Goal: Task Accomplishment & Management: Manage account settings

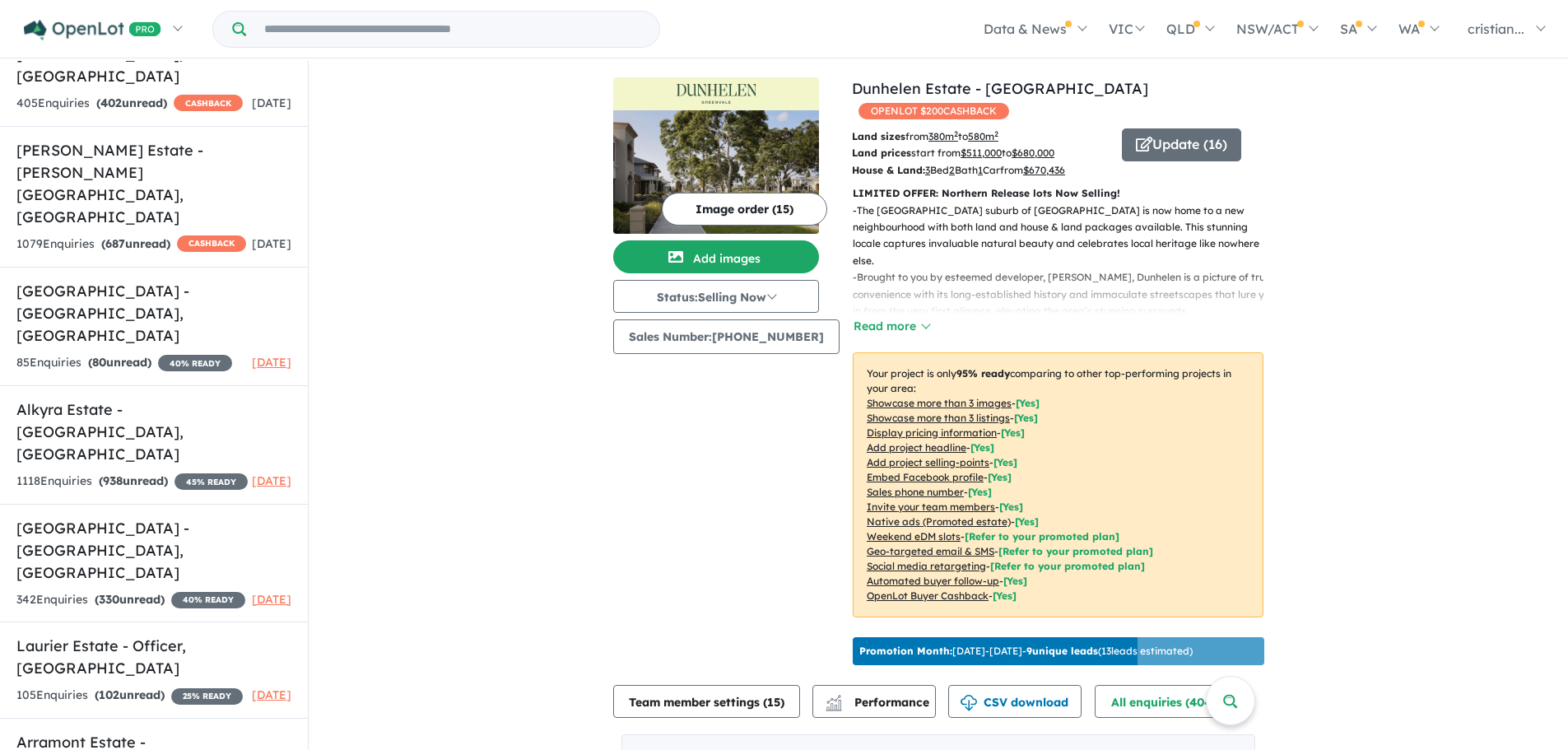
scroll to position [889, 0]
click at [152, 590] on div "342 Enquir ies ( 330 unread) 40 % READY" at bounding box center [131, 599] width 229 height 20
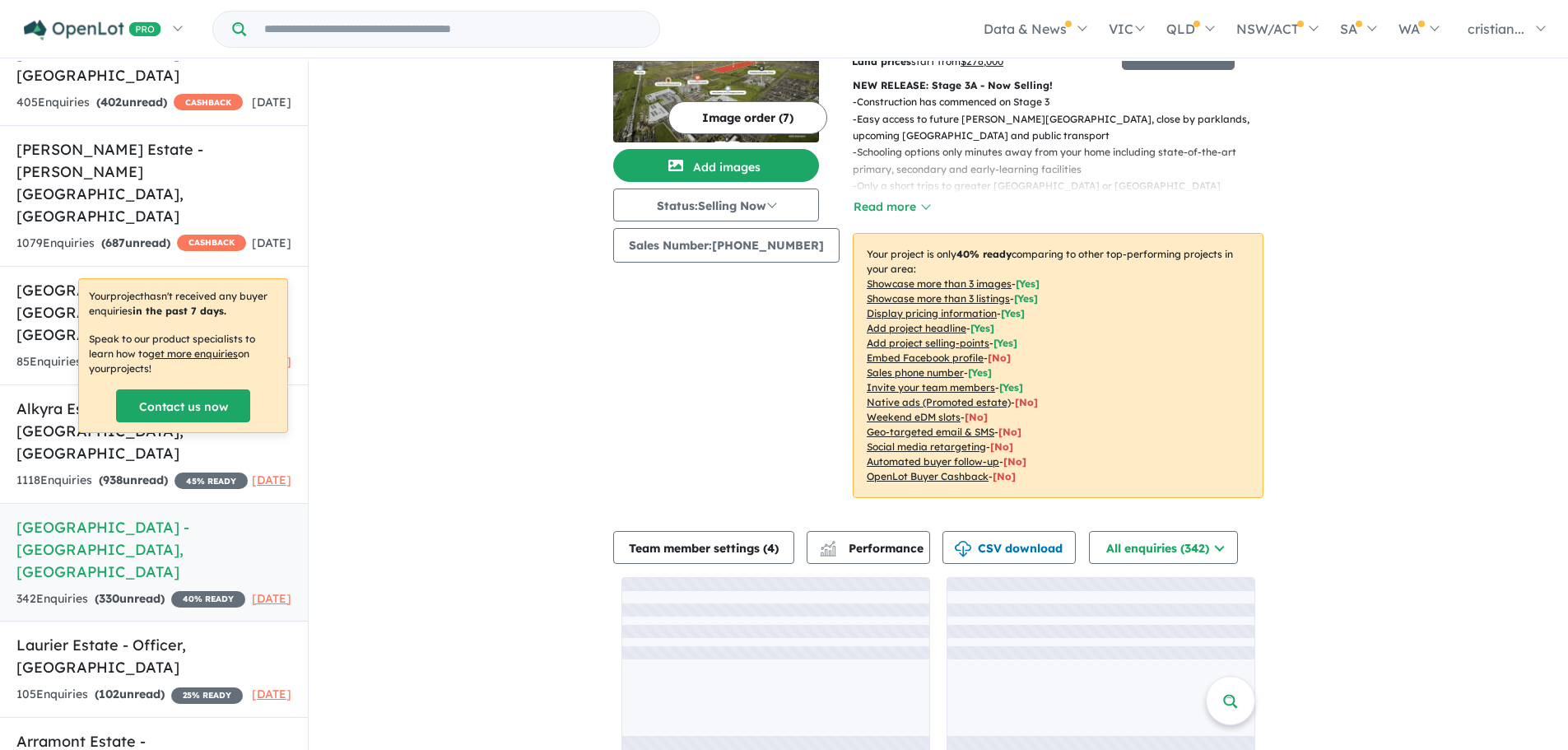
scroll to position [96, 0]
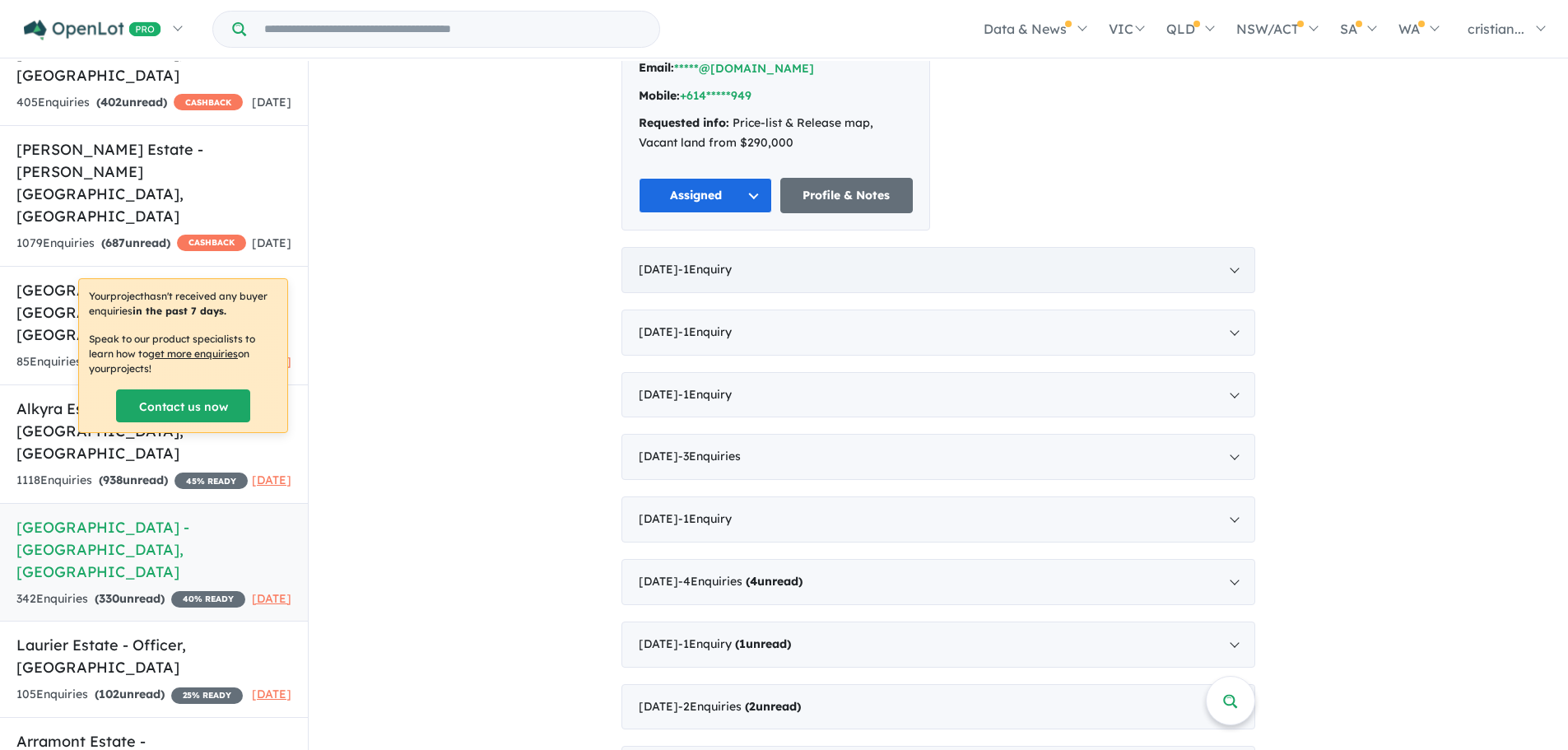
click at [734, 260] on div "[DATE] - 1 Enquir y ( 0 unread)" at bounding box center [938, 270] width 634 height 46
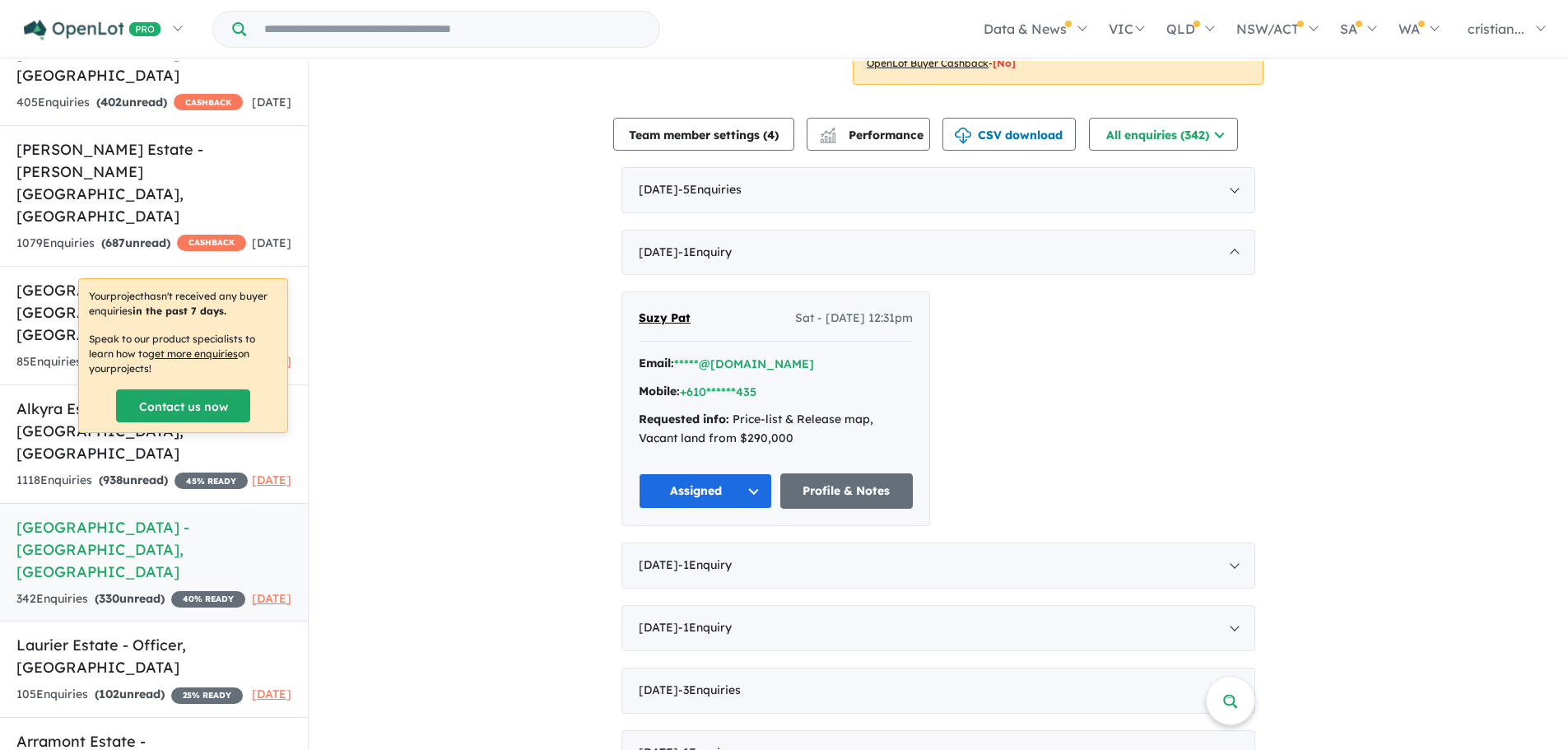
scroll to position [659, 0]
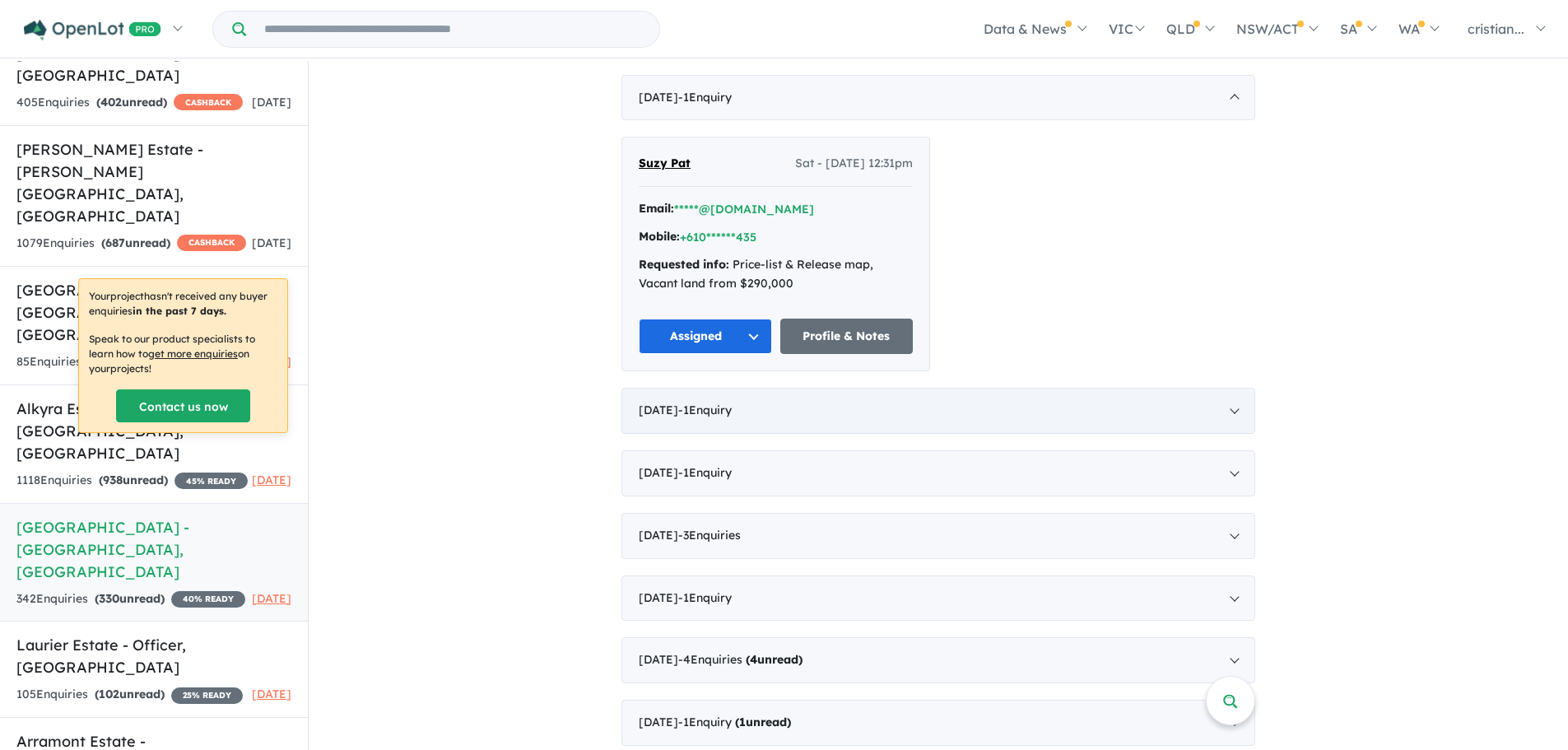
click at [733, 388] on div "[DATE] - 1 Enquir y ( 0 unread)" at bounding box center [938, 410] width 634 height 46
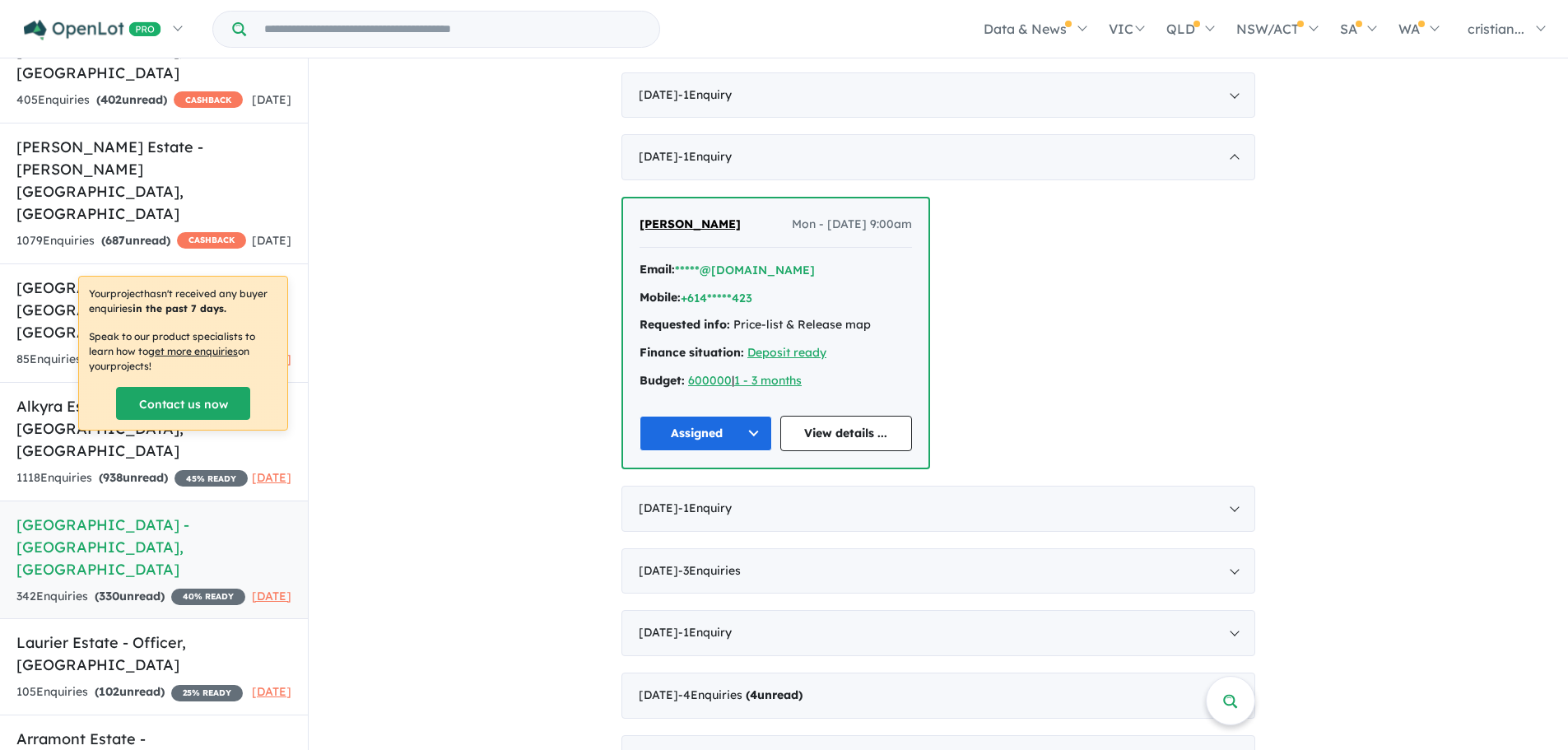
scroll to position [741, 0]
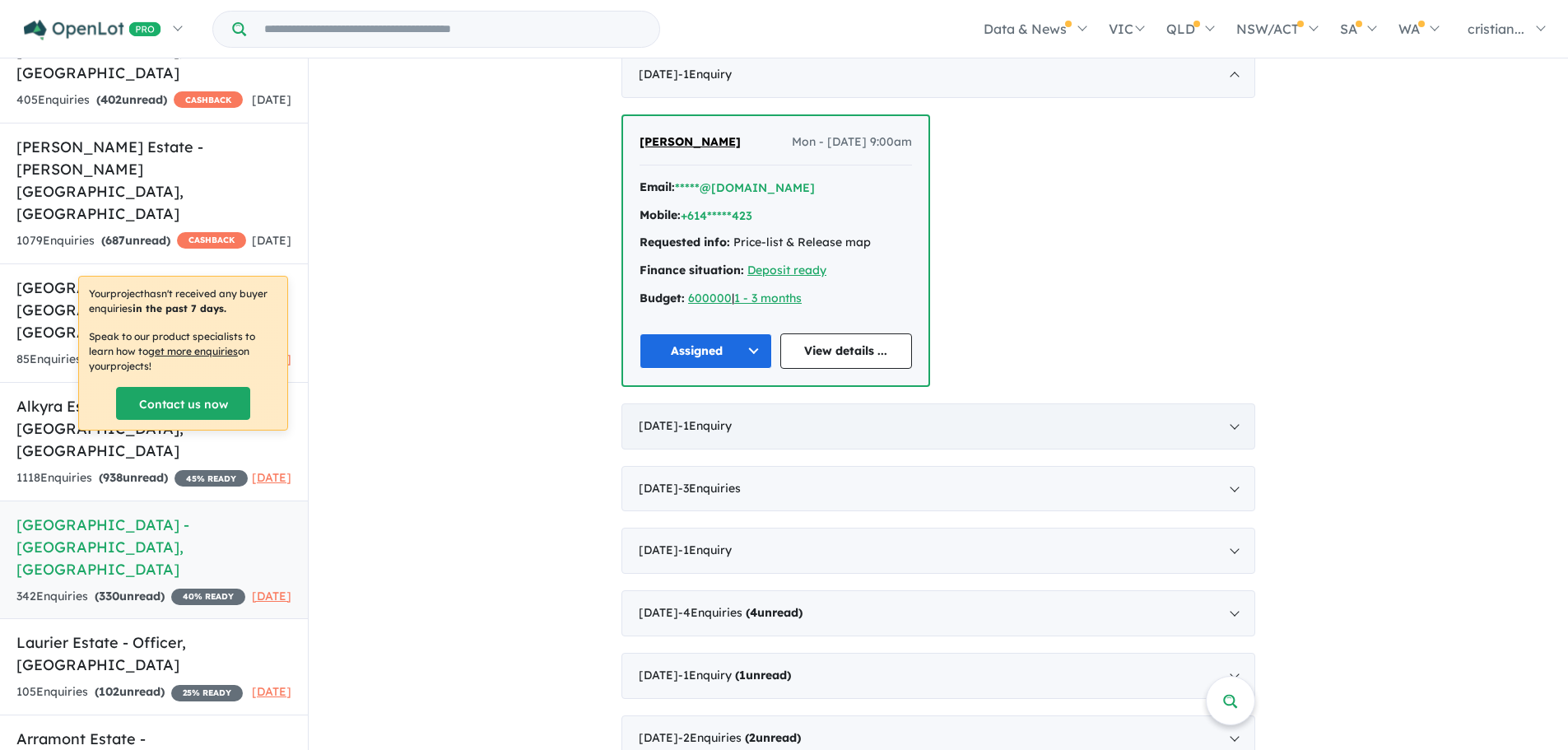
click at [665, 417] on div "[DATE] - 1 Enquir y ( 0 unread)" at bounding box center [938, 425] width 634 height 46
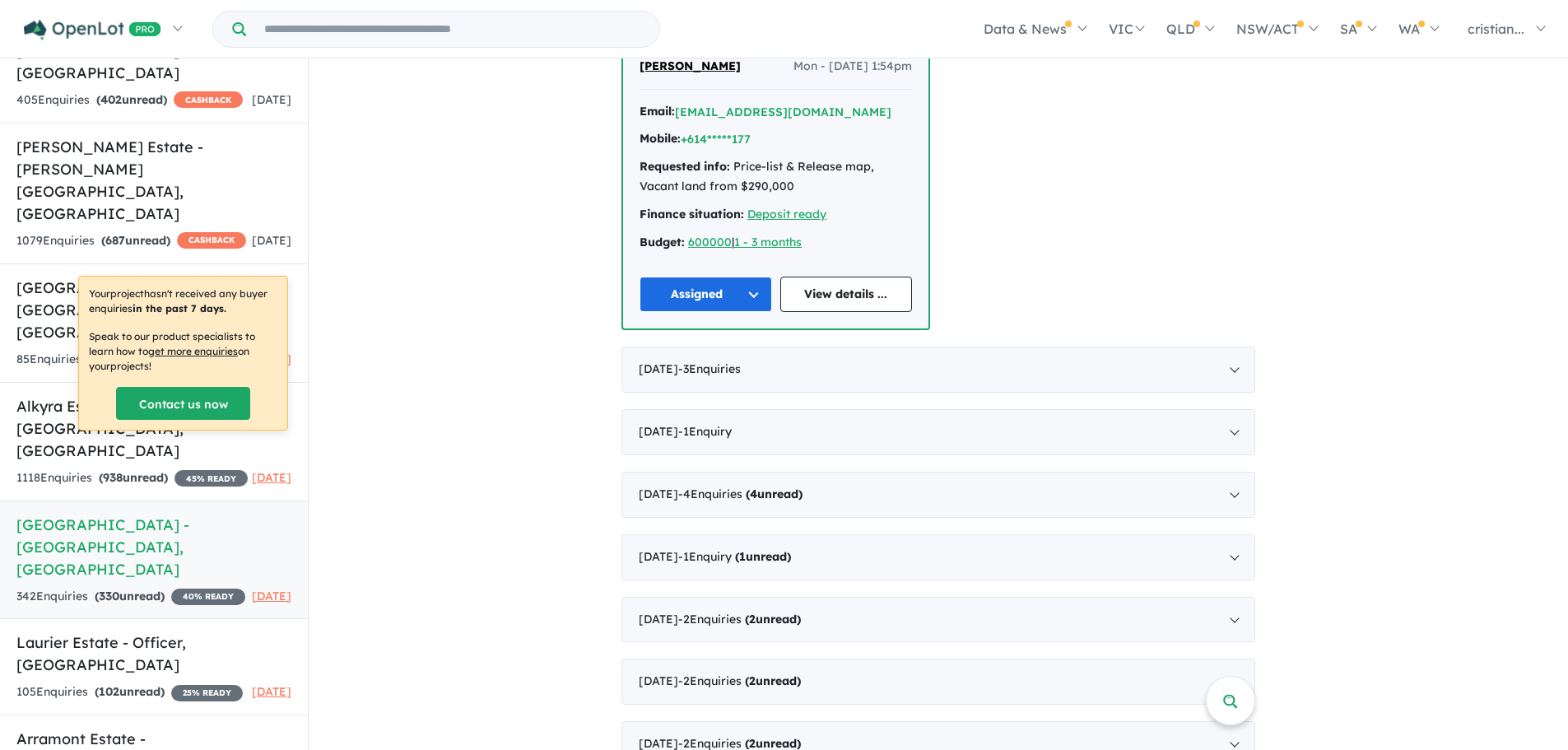
scroll to position [906, 0]
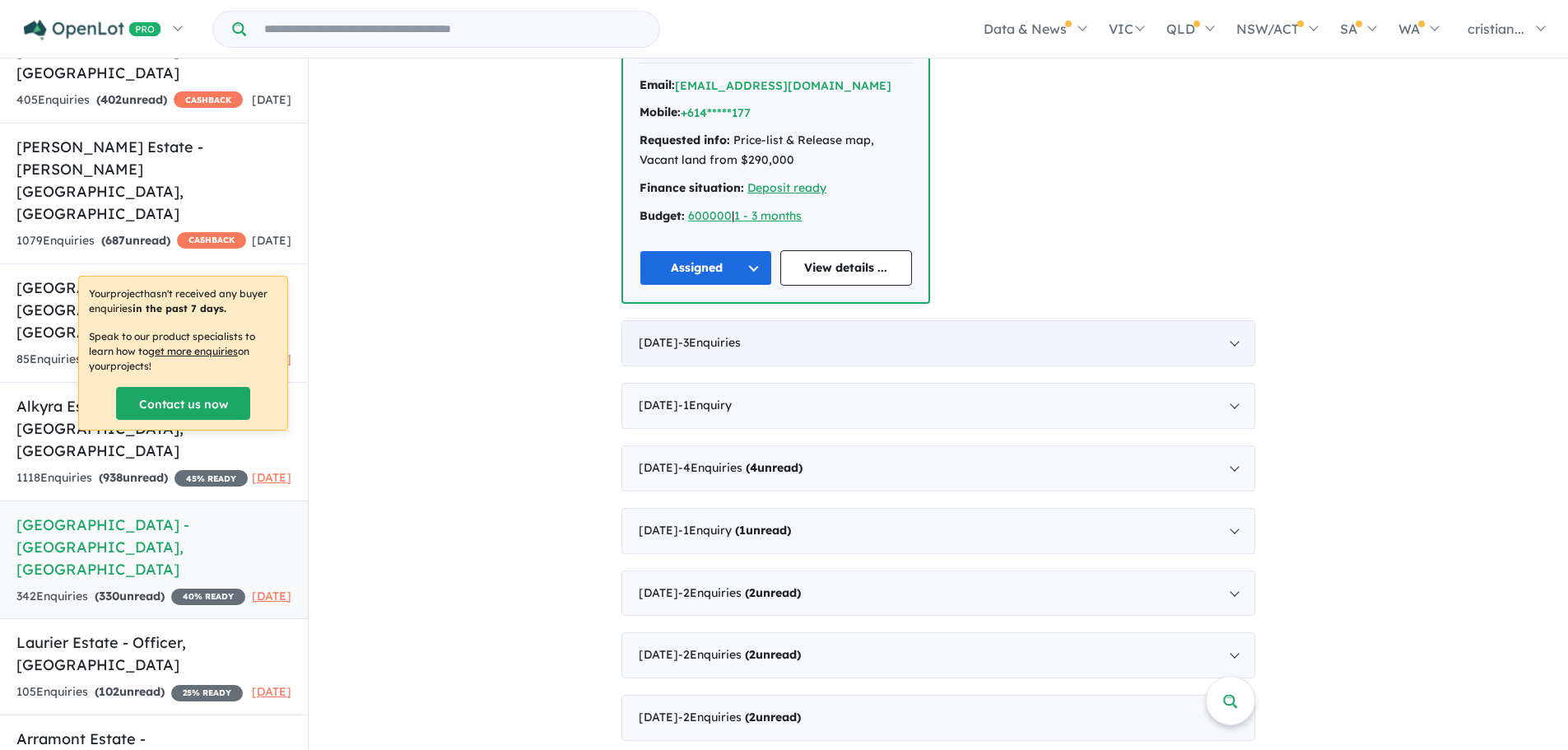
click at [750, 332] on div "[DATE] - 3 Enquir ies ( 0 unread)" at bounding box center [938, 343] width 634 height 46
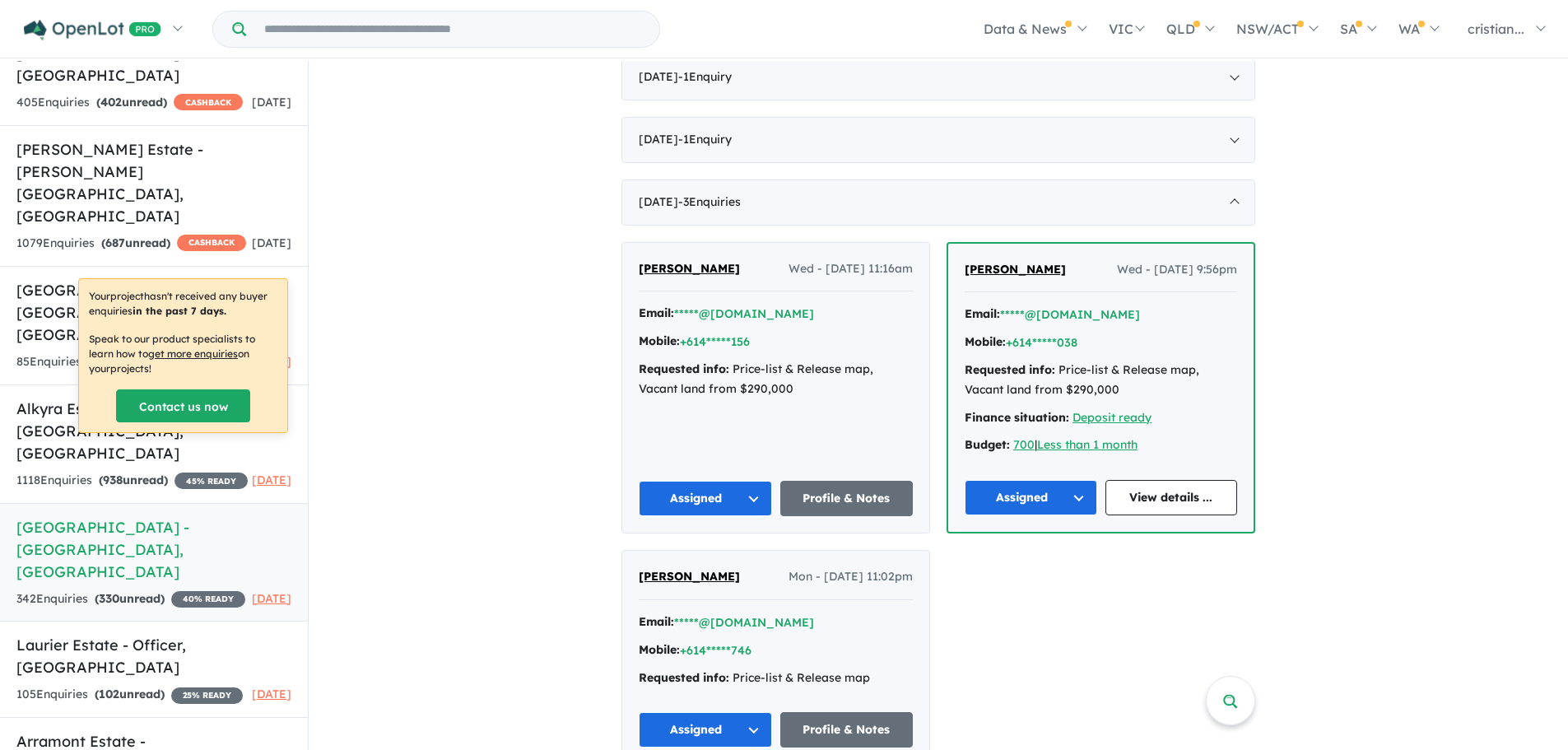
scroll to position [659, 0]
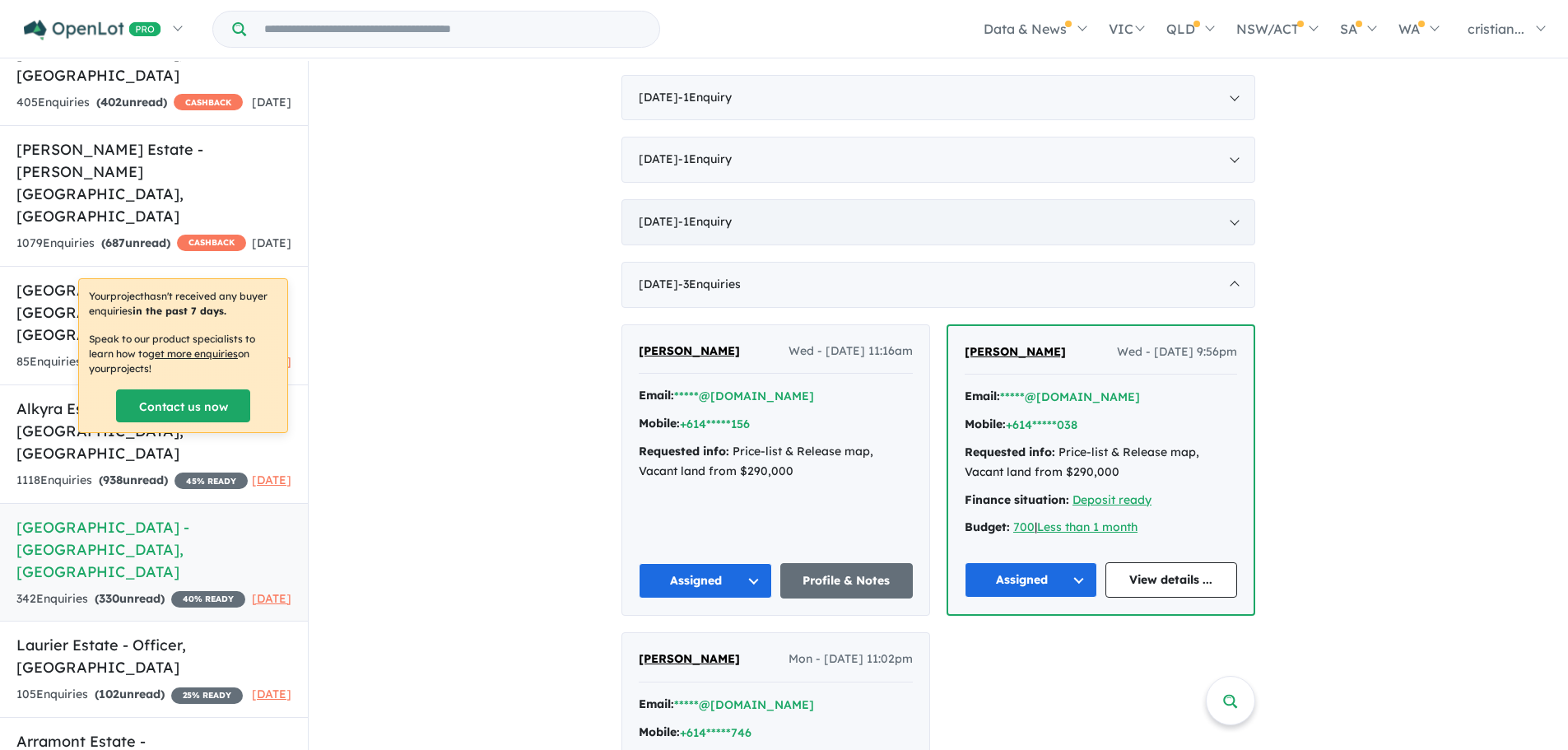
click at [731, 214] on span "- 1 Enquir y ( 0 unread)" at bounding box center [704, 221] width 53 height 14
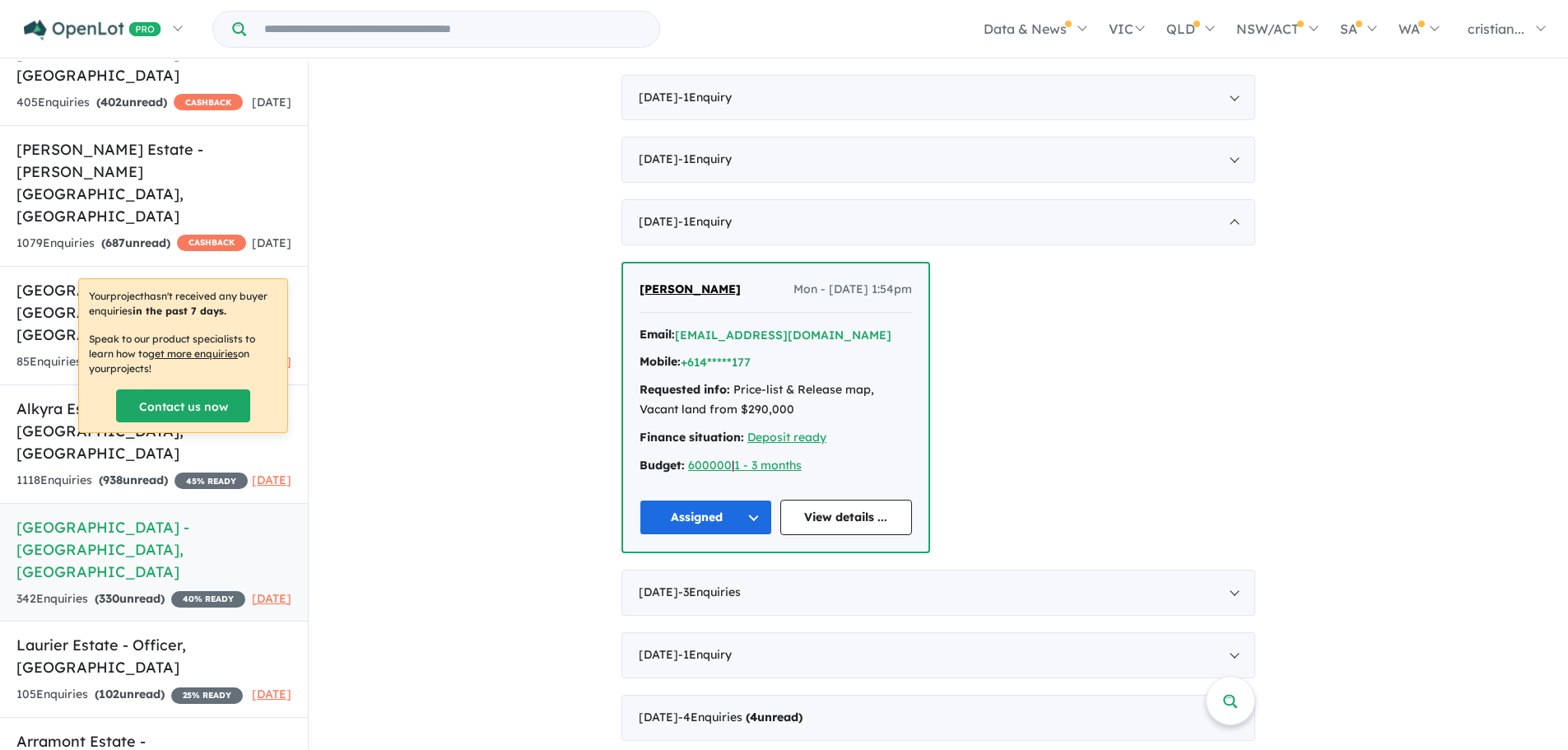
scroll to position [3, 0]
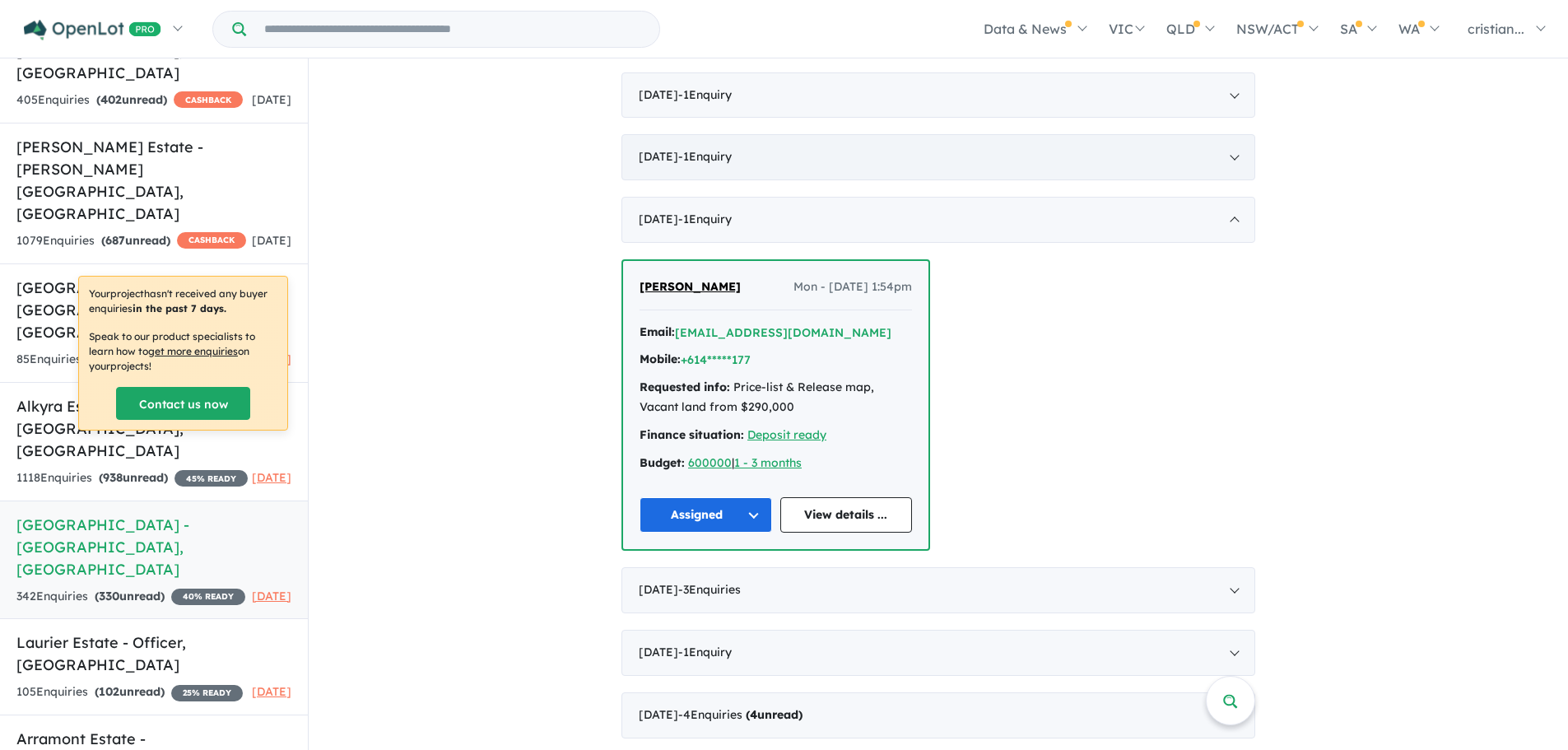
click at [704, 149] on span "- 1 Enquir y ( 0 unread)" at bounding box center [704, 156] width 53 height 14
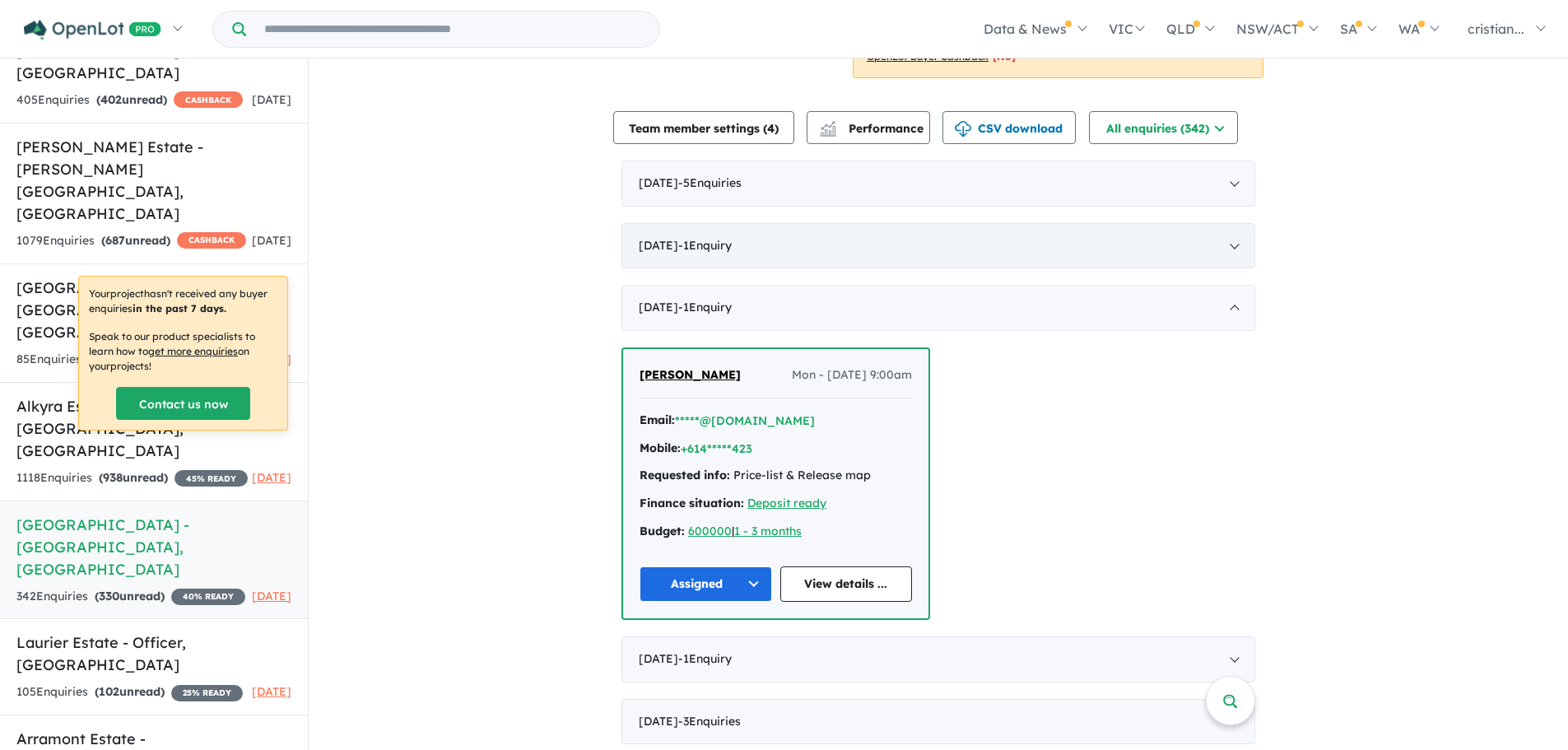
scroll to position [495, 0]
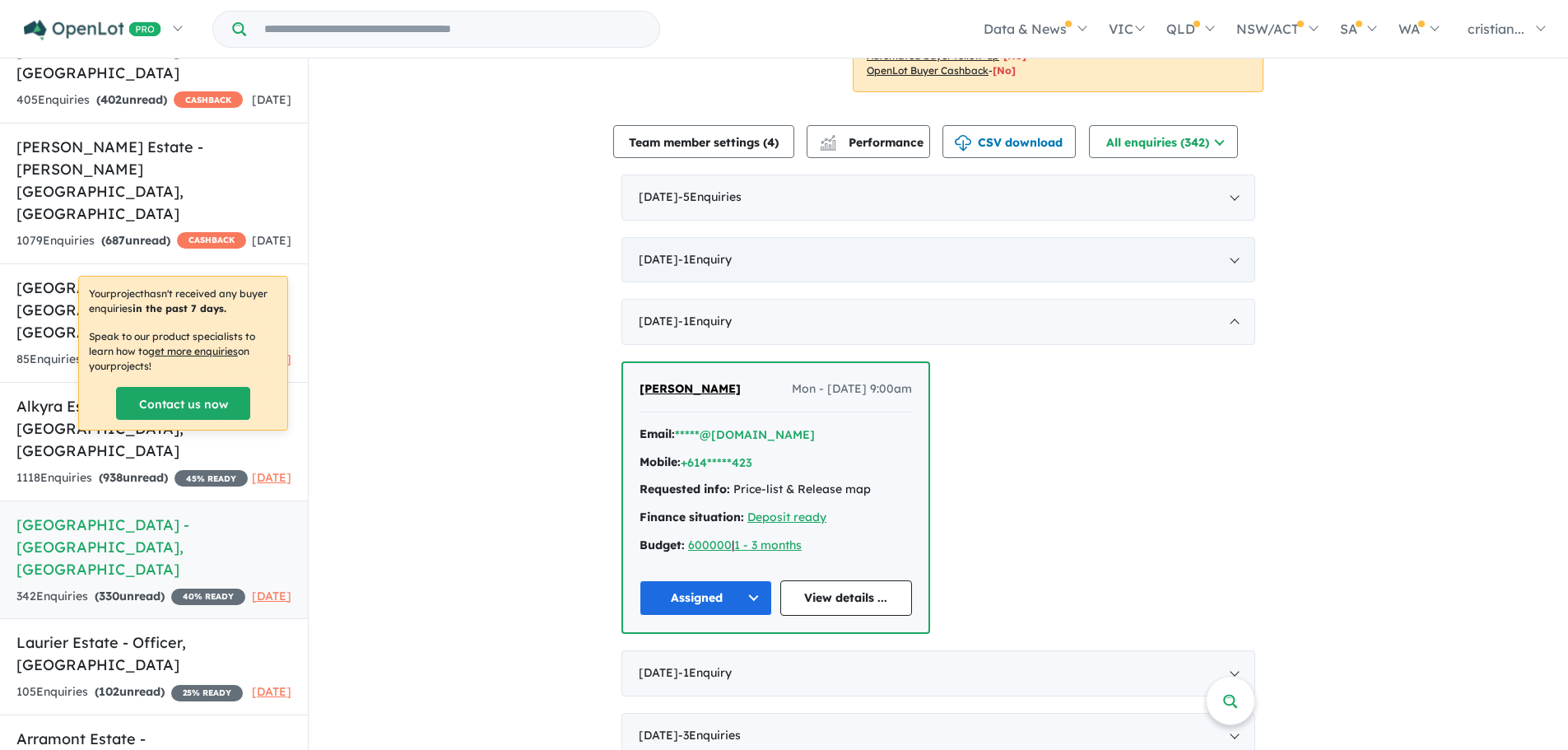
click at [675, 240] on div "[DATE] - 1 Enquir y ( 0 unread)" at bounding box center [938, 260] width 634 height 46
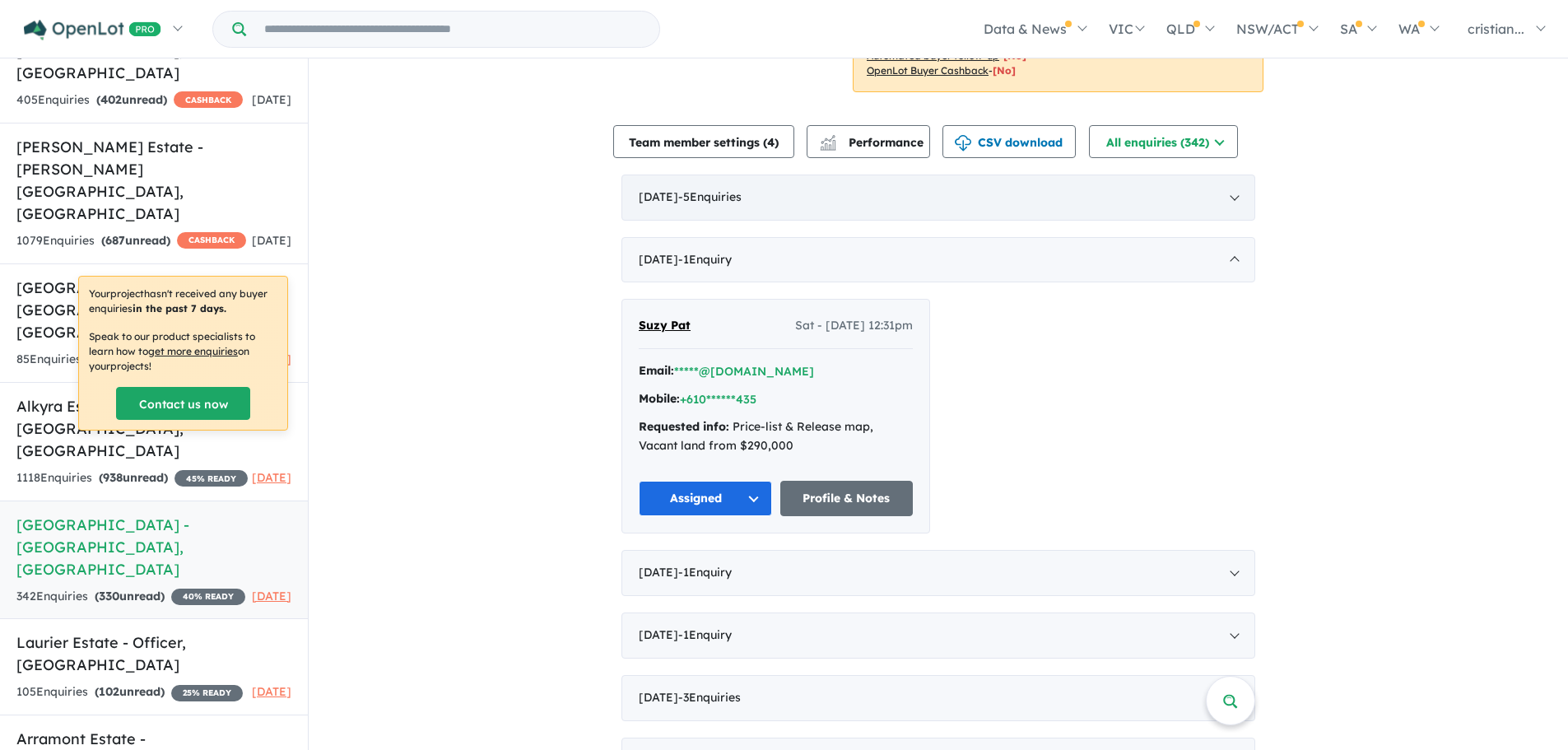
click at [741, 189] on span "- 5 Enquir ies ( 0 unread)" at bounding box center [710, 197] width 63 height 14
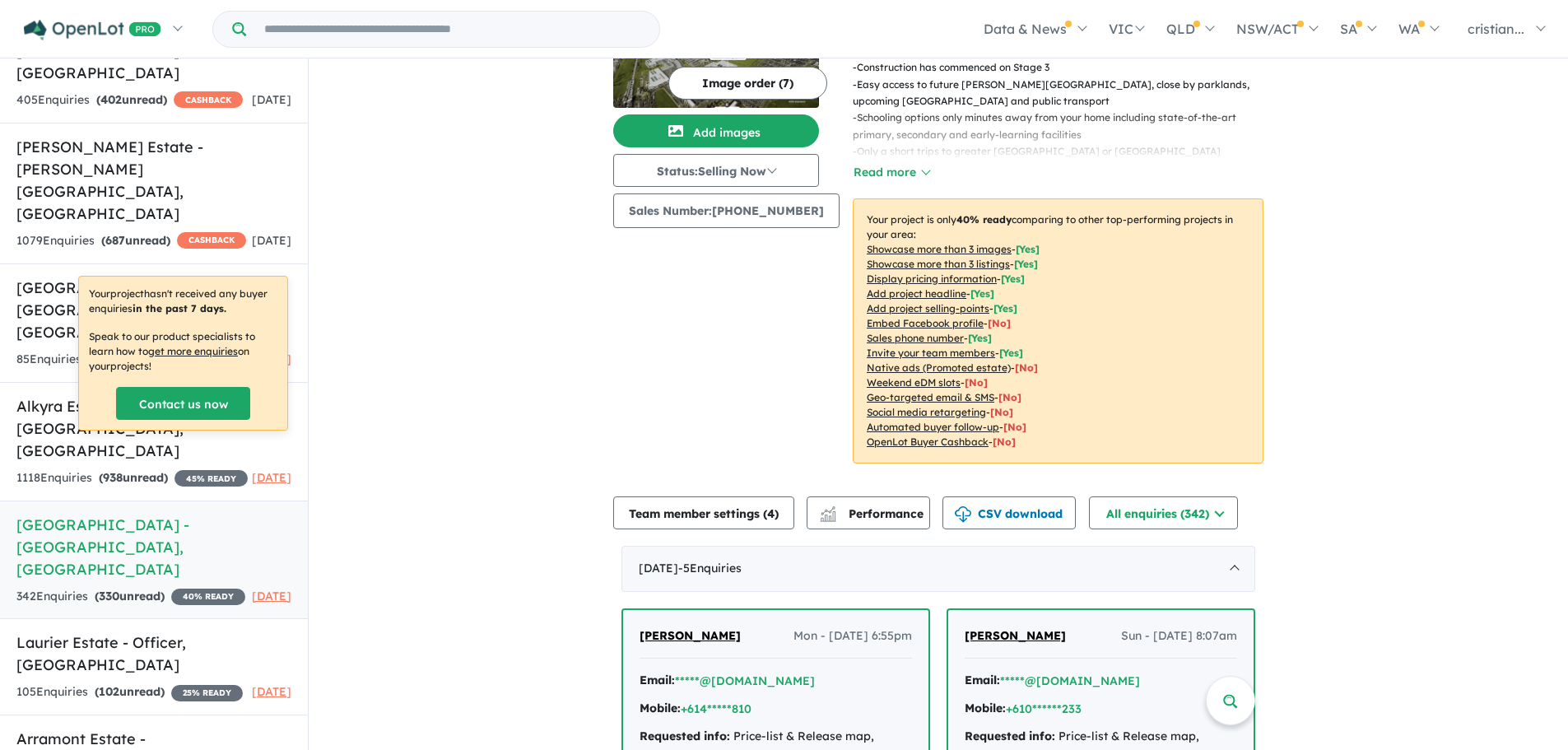
scroll to position [1, 0]
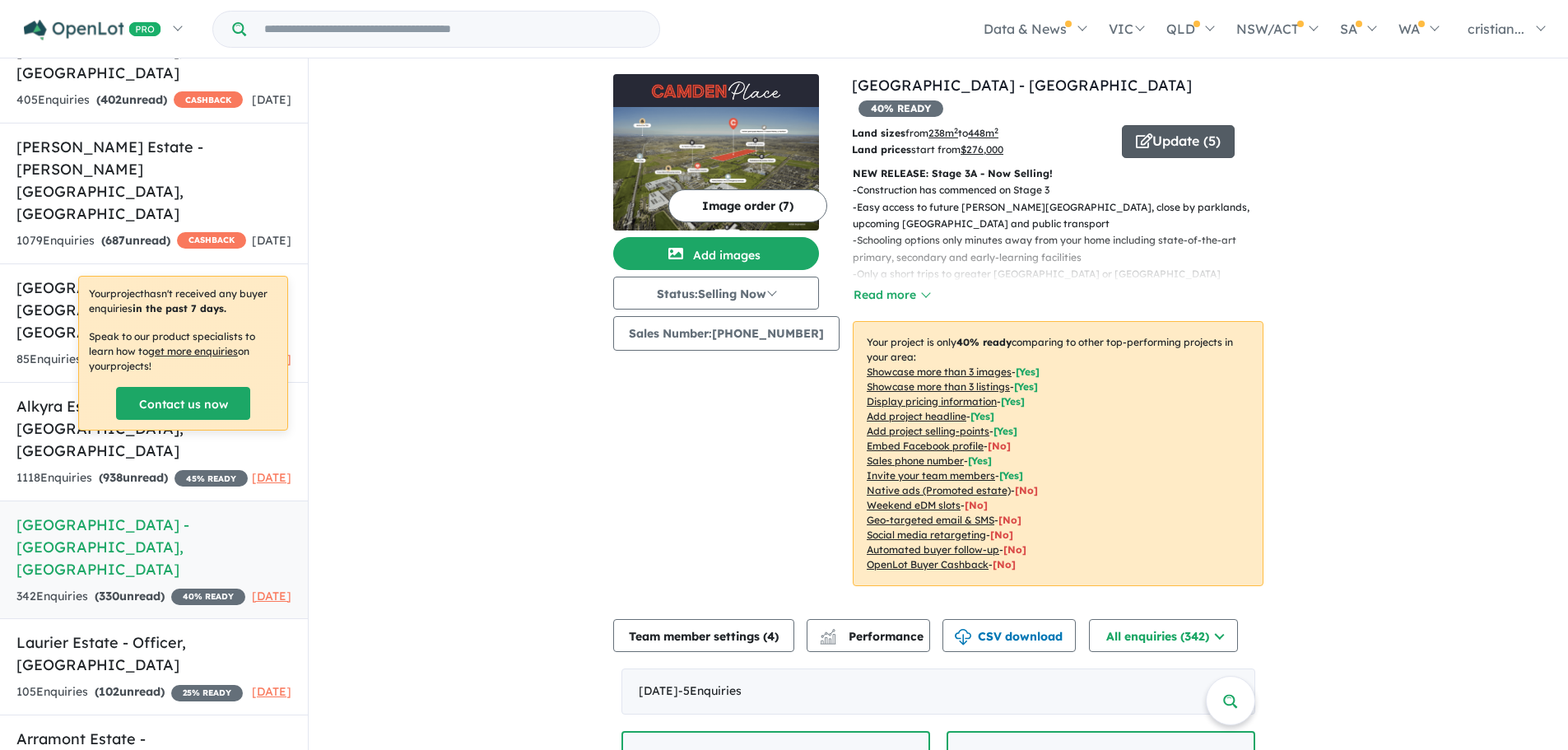
click at [1163, 129] on button "Update ( 5 )" at bounding box center [1178, 142] width 113 height 33
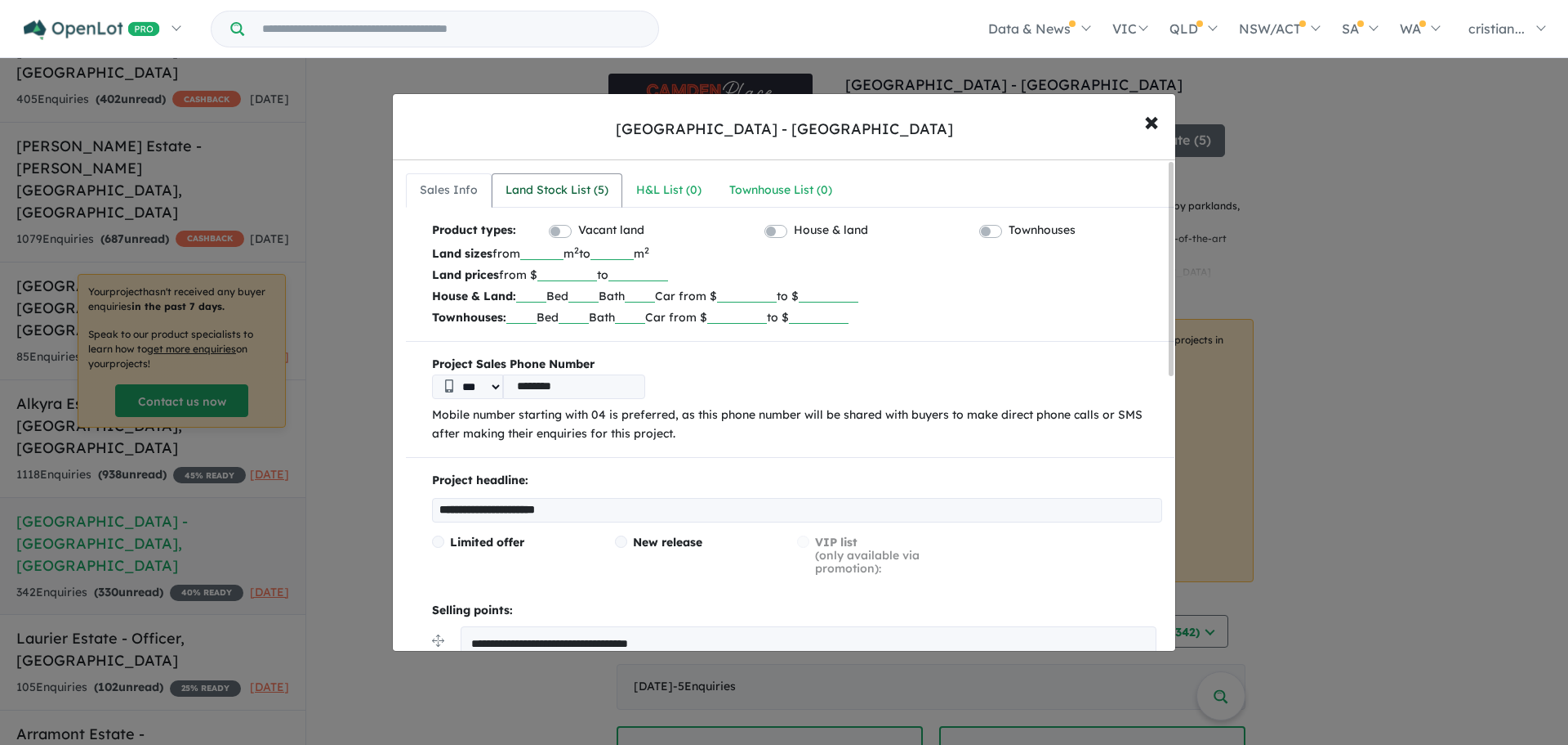
click at [519, 177] on link "Land Stock List ( 5 )" at bounding box center [557, 191] width 131 height 34
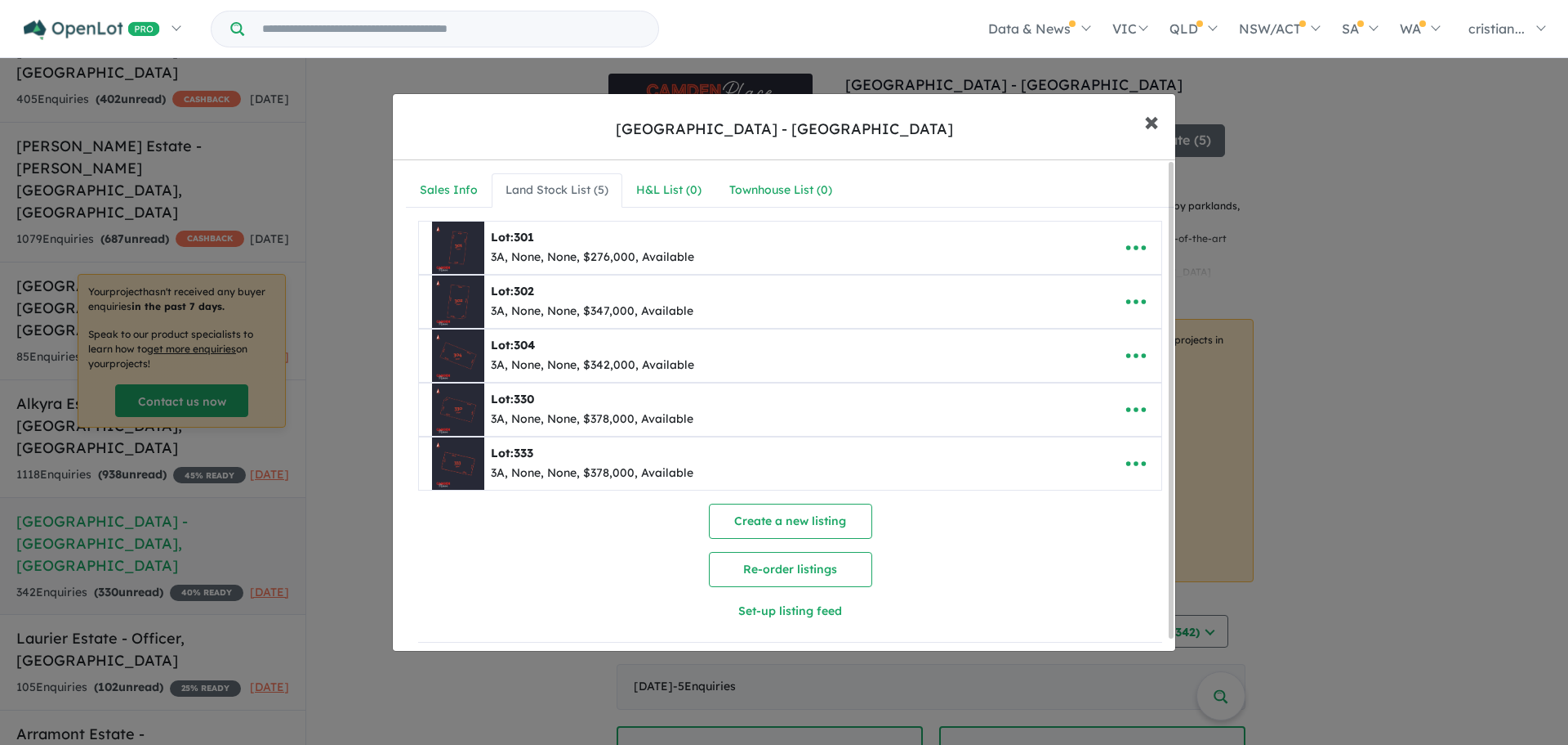
drag, startPoint x: 1153, startPoint y: 116, endPoint x: 1145, endPoint y: 123, distance: 10.6
click at [1153, 116] on span "×" at bounding box center [1152, 120] width 14 height 35
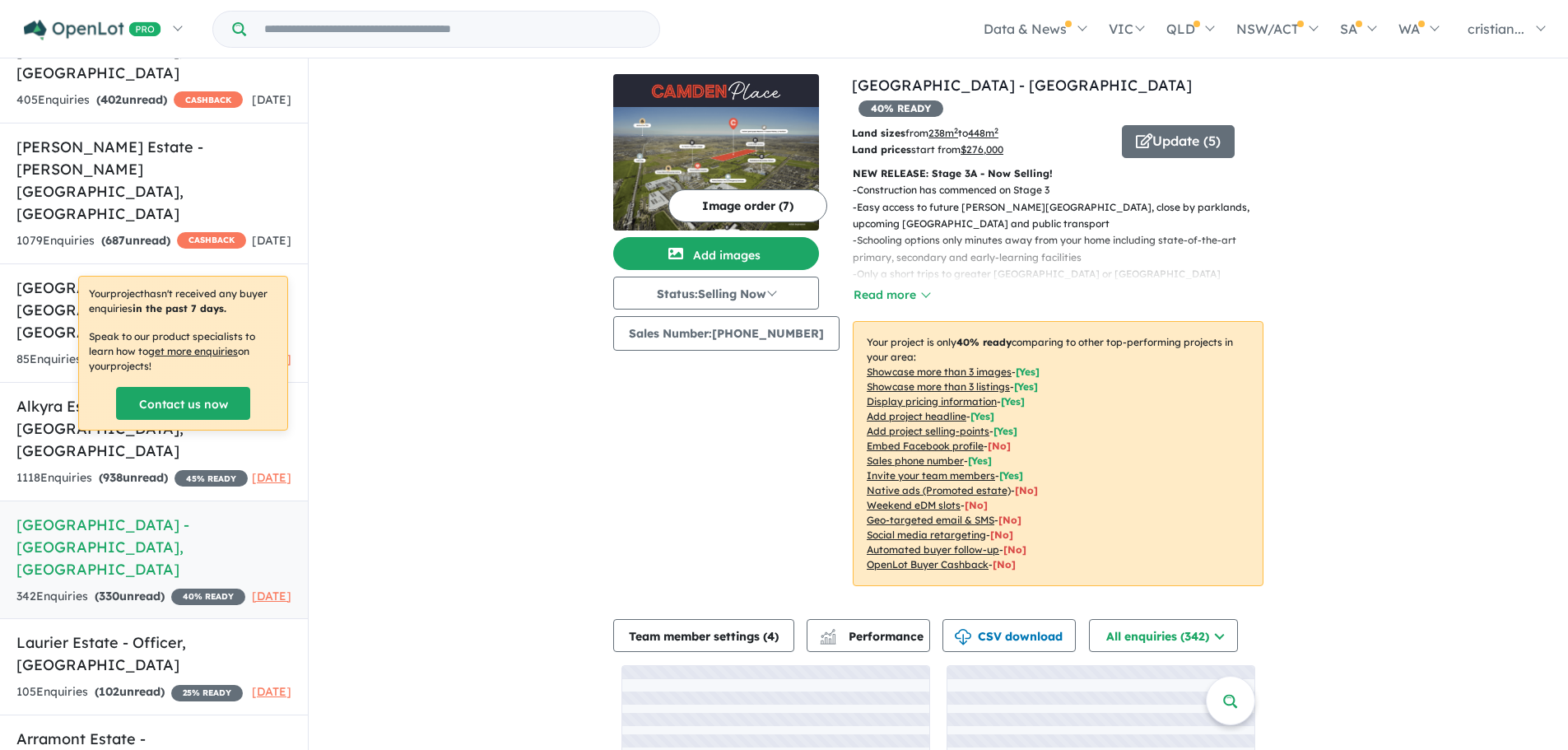
click at [1411, 298] on div "View 15 projects in your account [GEOGRAPHIC_DATA] - [GEOGRAPHIC_DATA] 40 % REA…" at bounding box center [938, 462] width 1260 height 809
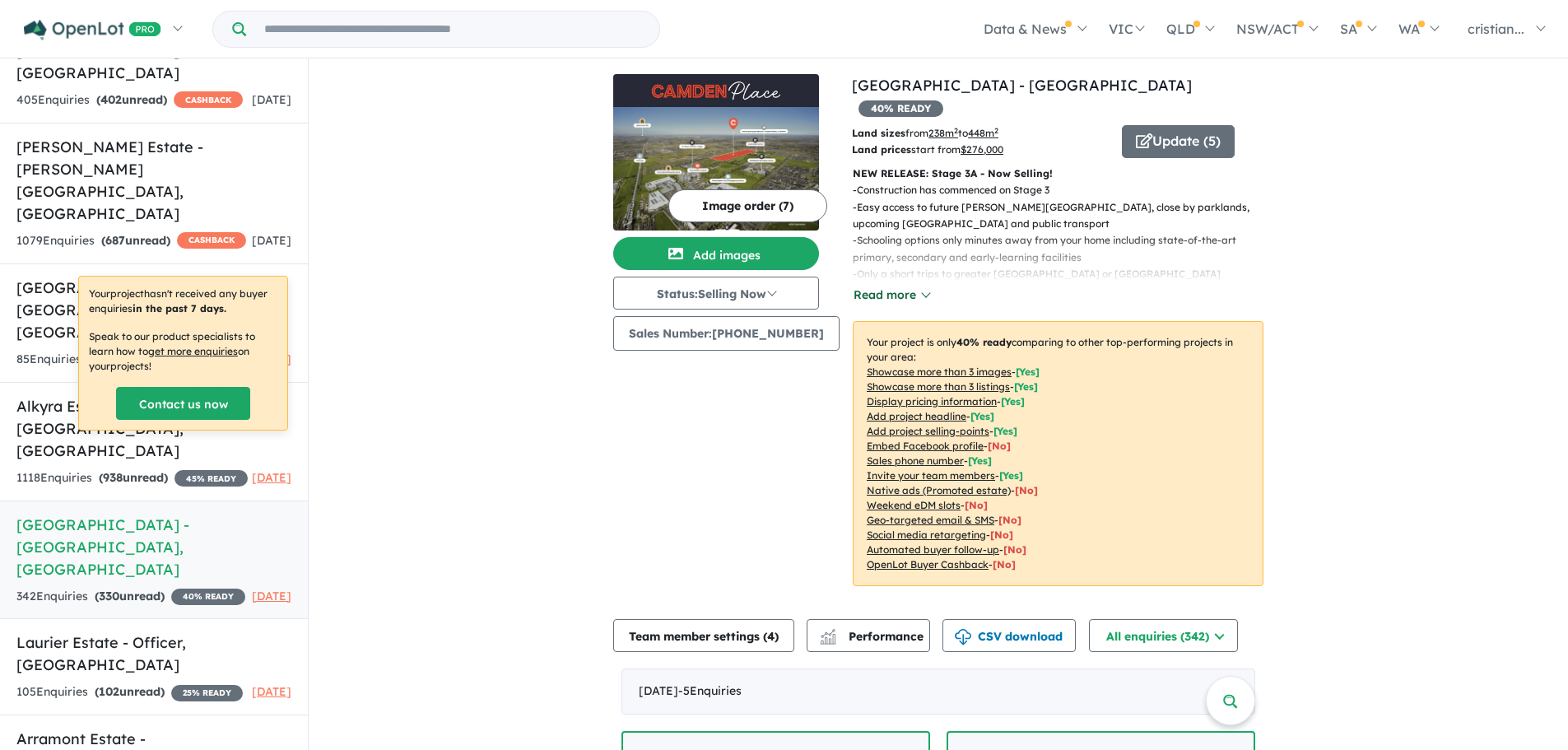
click at [879, 286] on button "Read more" at bounding box center [892, 295] width 78 height 19
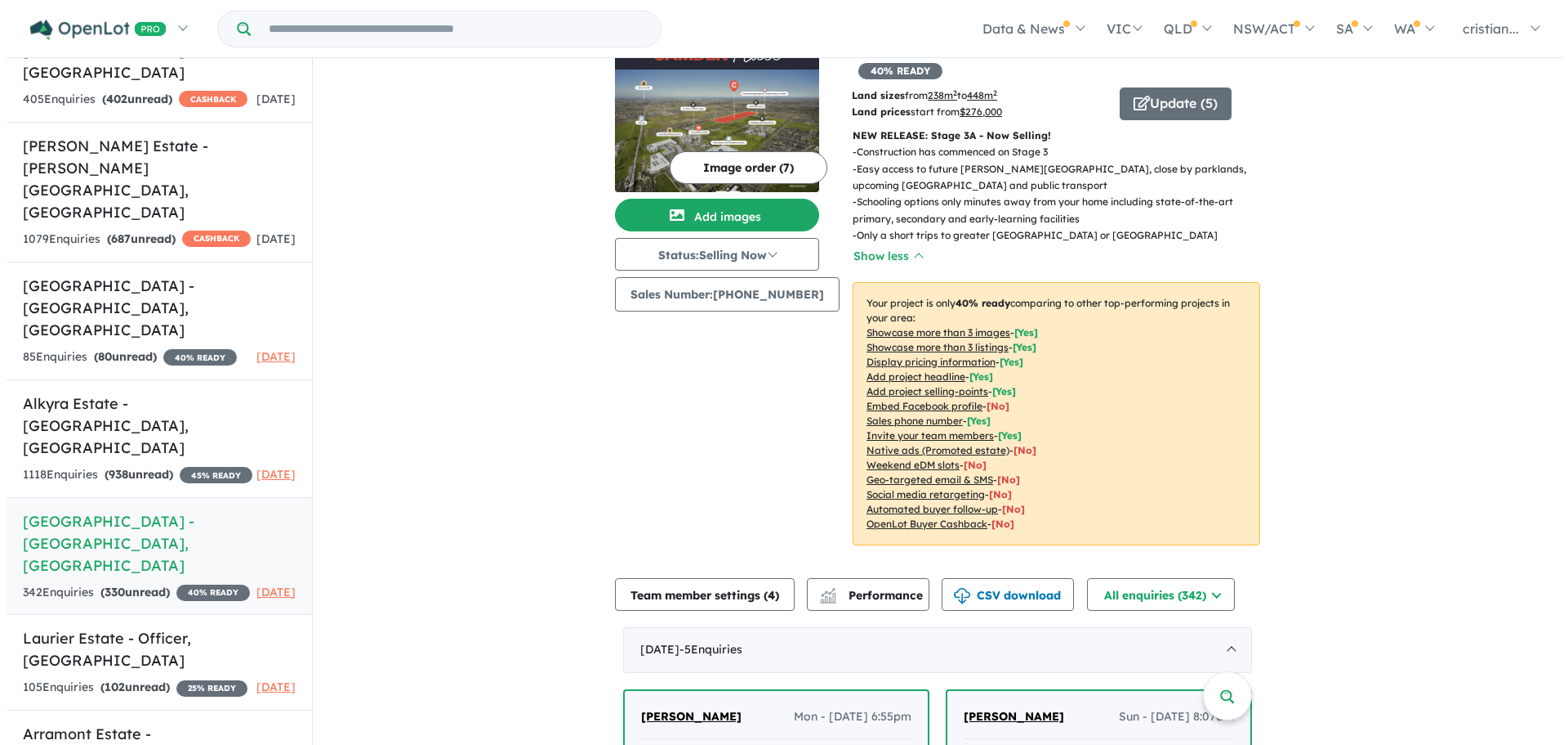
scroll to position [0, 0]
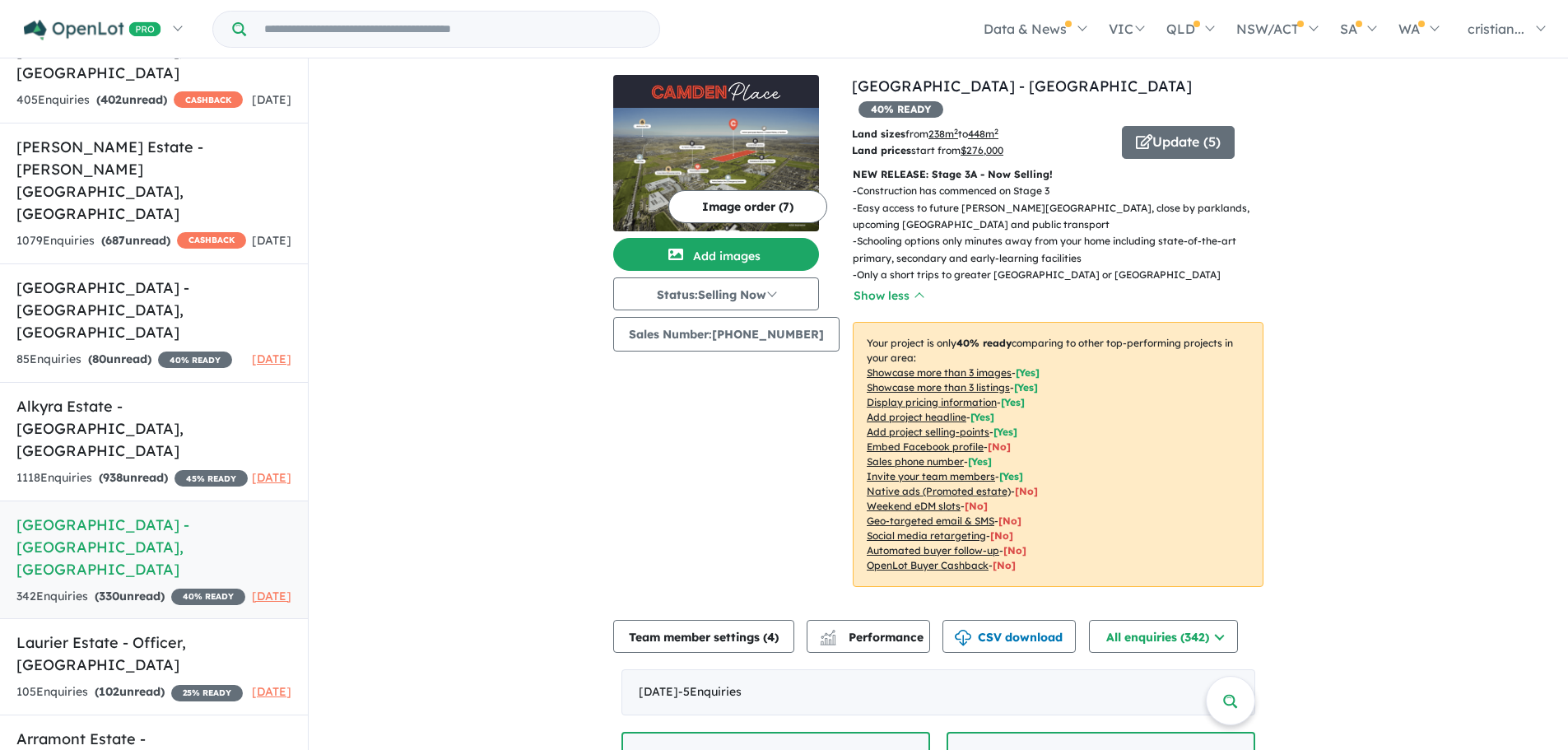
click at [726, 206] on button "Image order ( 7 )" at bounding box center [747, 206] width 159 height 33
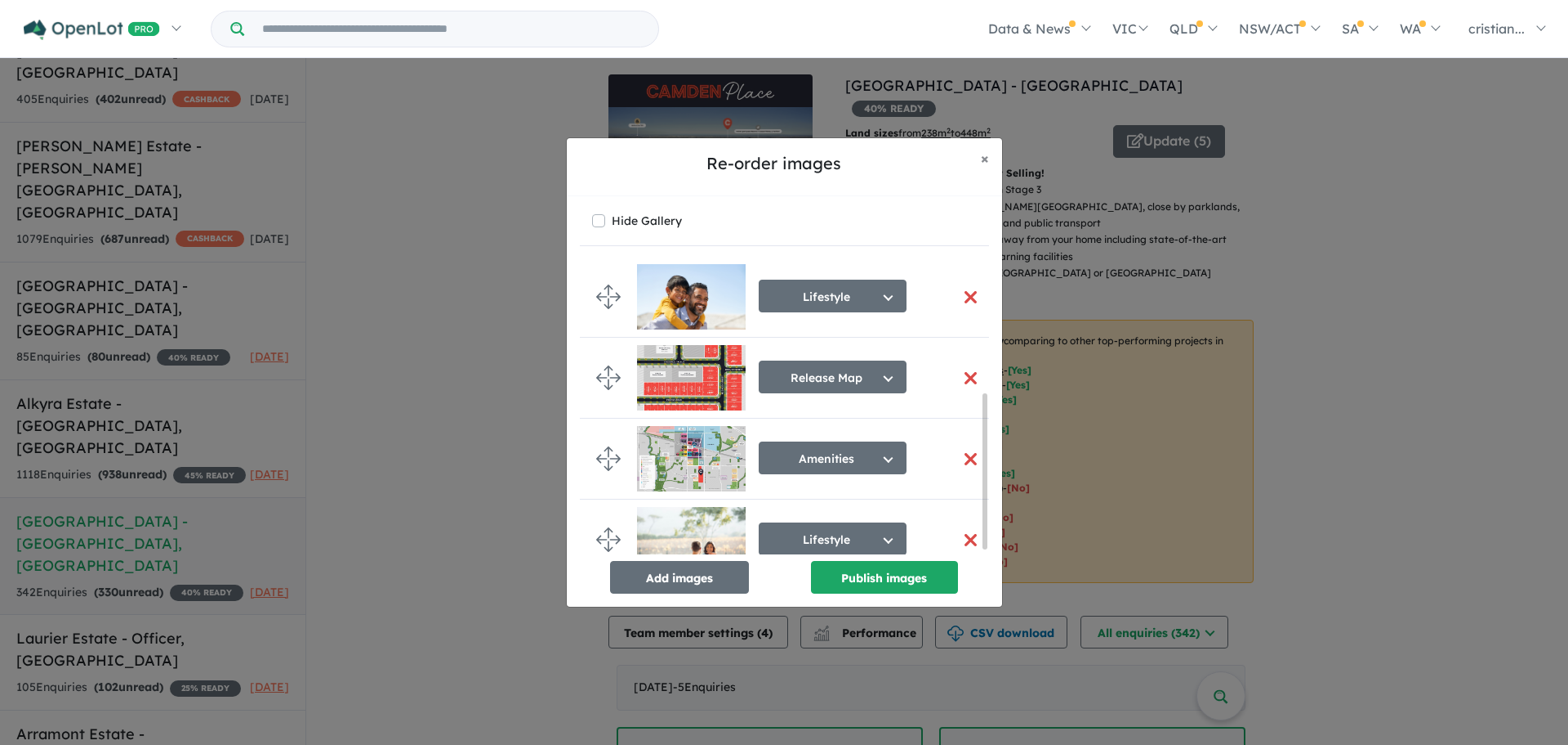
scroll to position [265, 0]
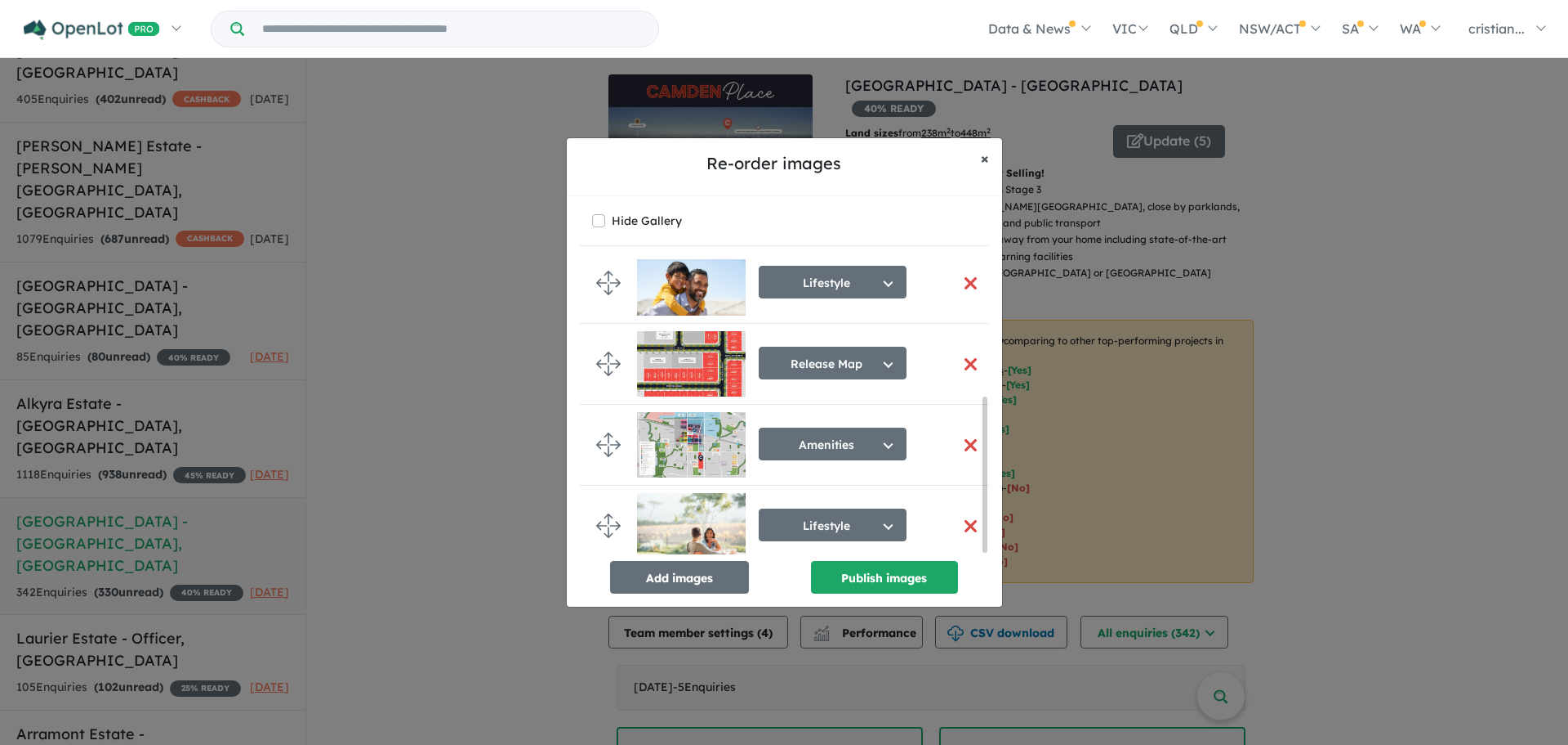
click at [978, 155] on button "× Close" at bounding box center [985, 158] width 34 height 41
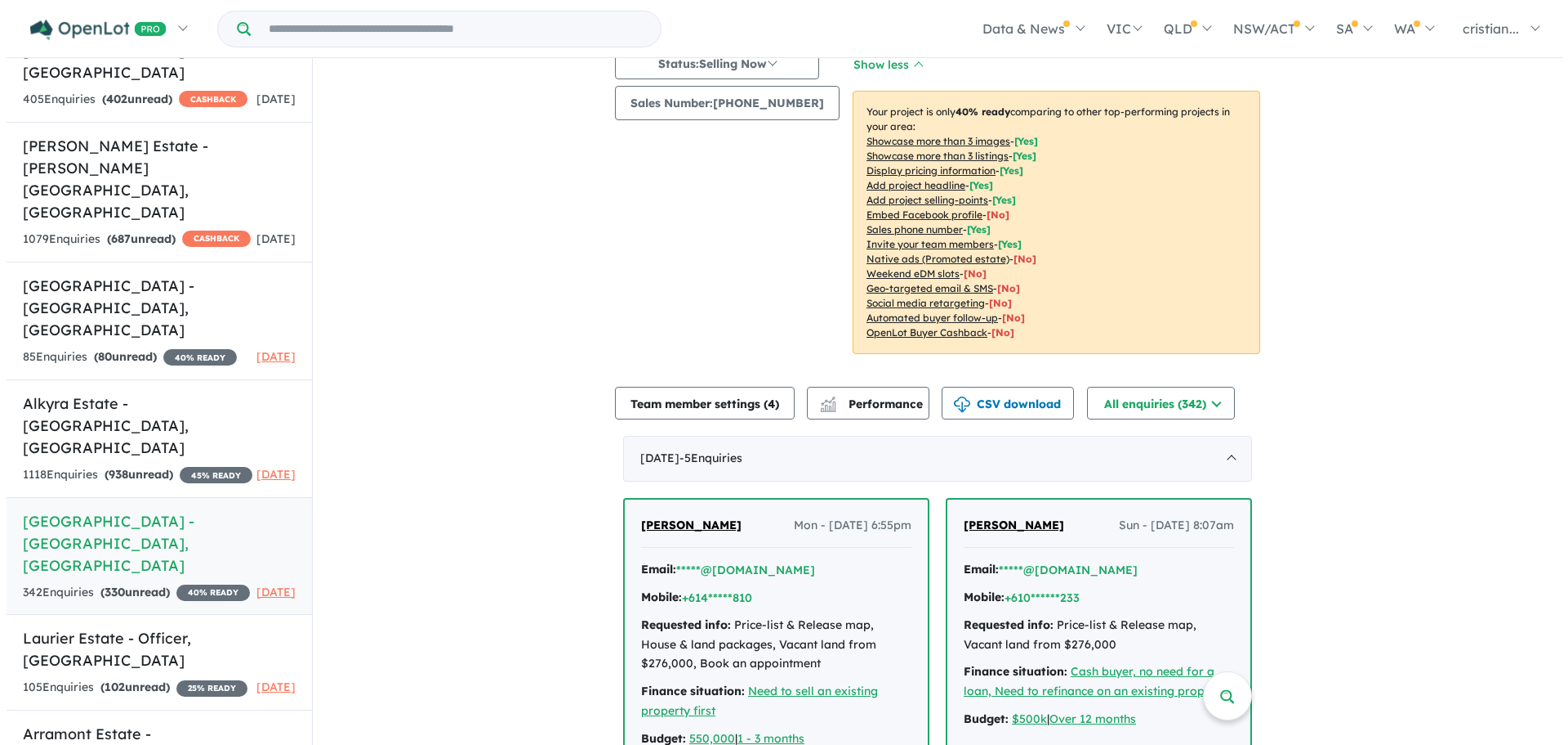
scroll to position [327, 0]
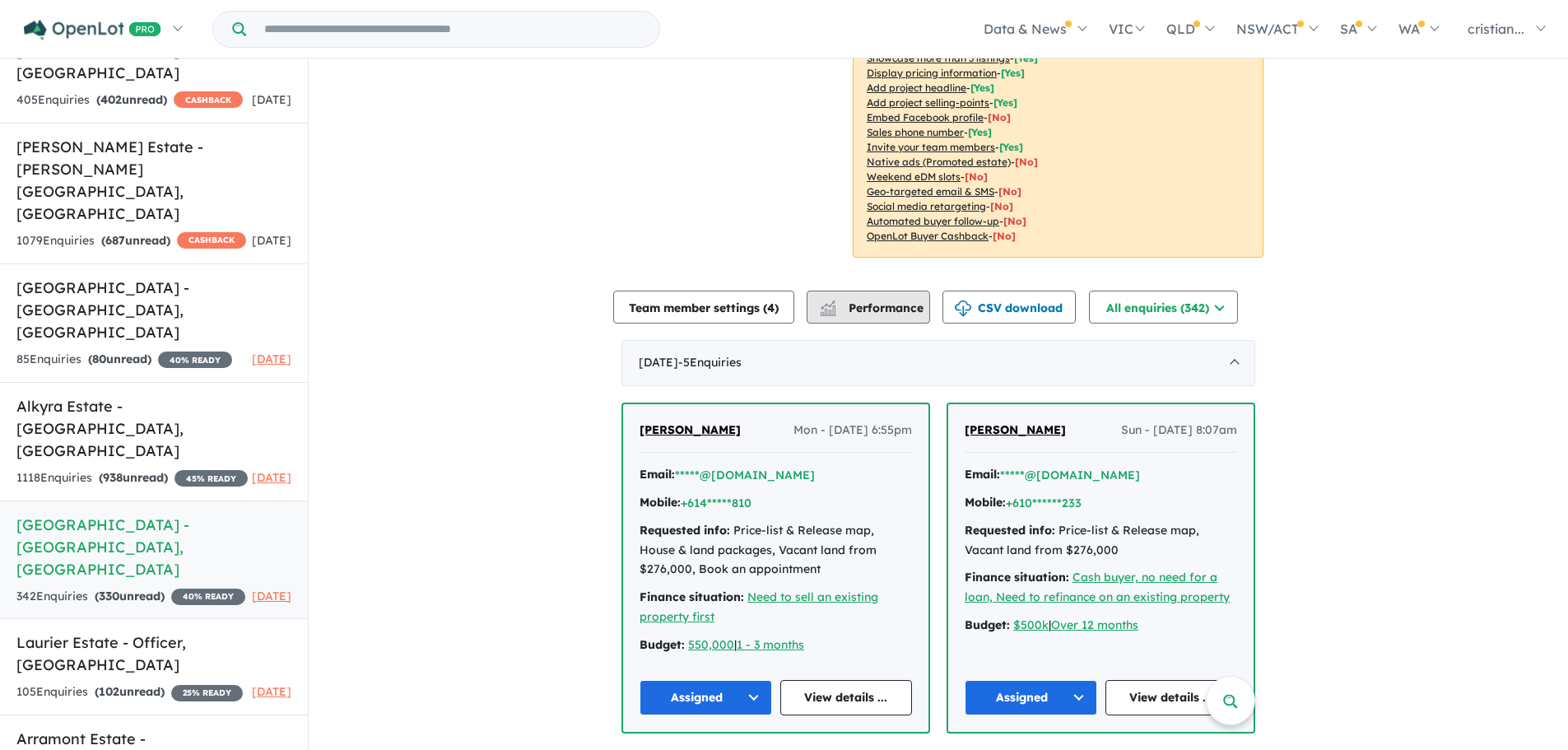
click at [897, 300] on span "Performance" at bounding box center [873, 307] width 101 height 14
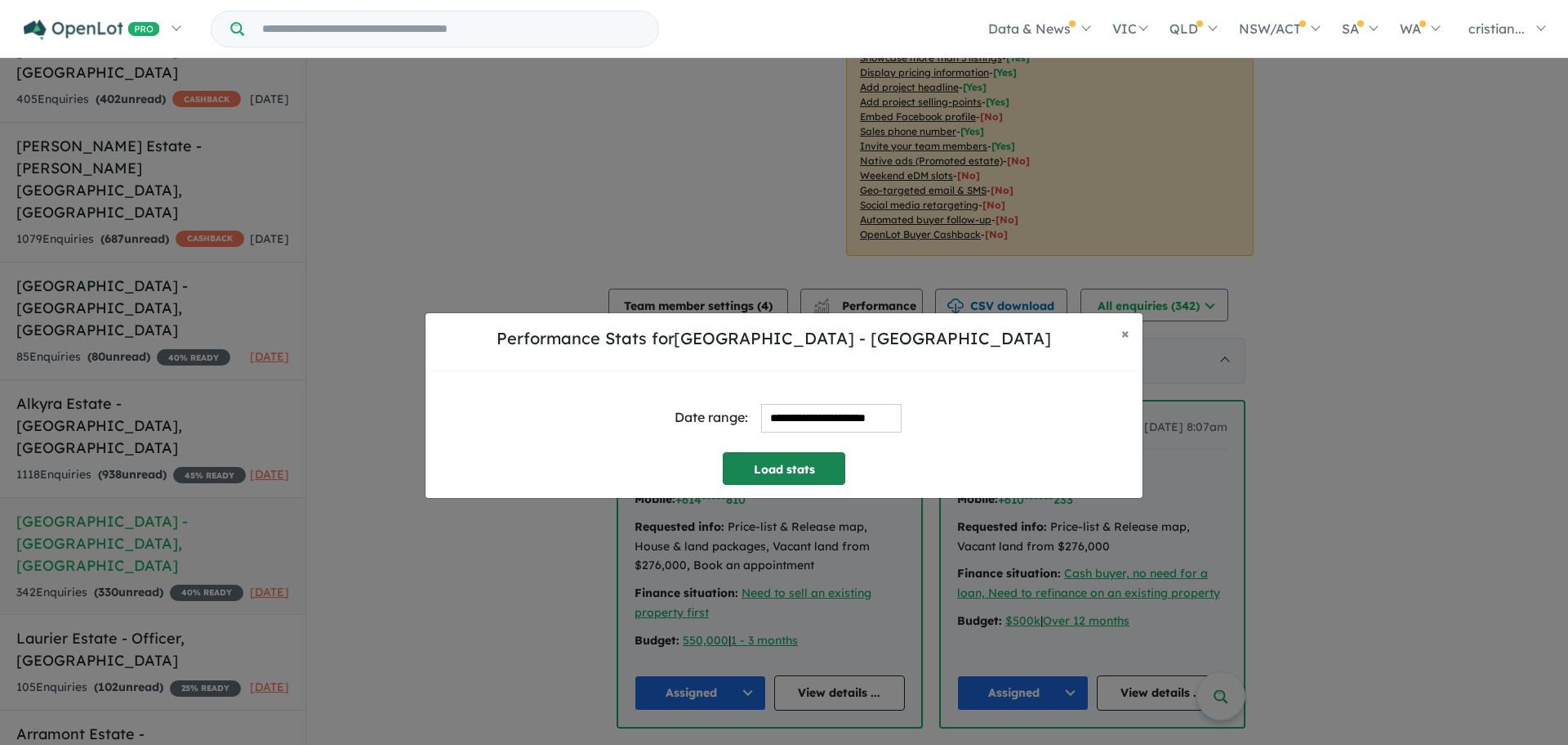
click at [815, 473] on button "Load stats" at bounding box center [784, 468] width 123 height 33
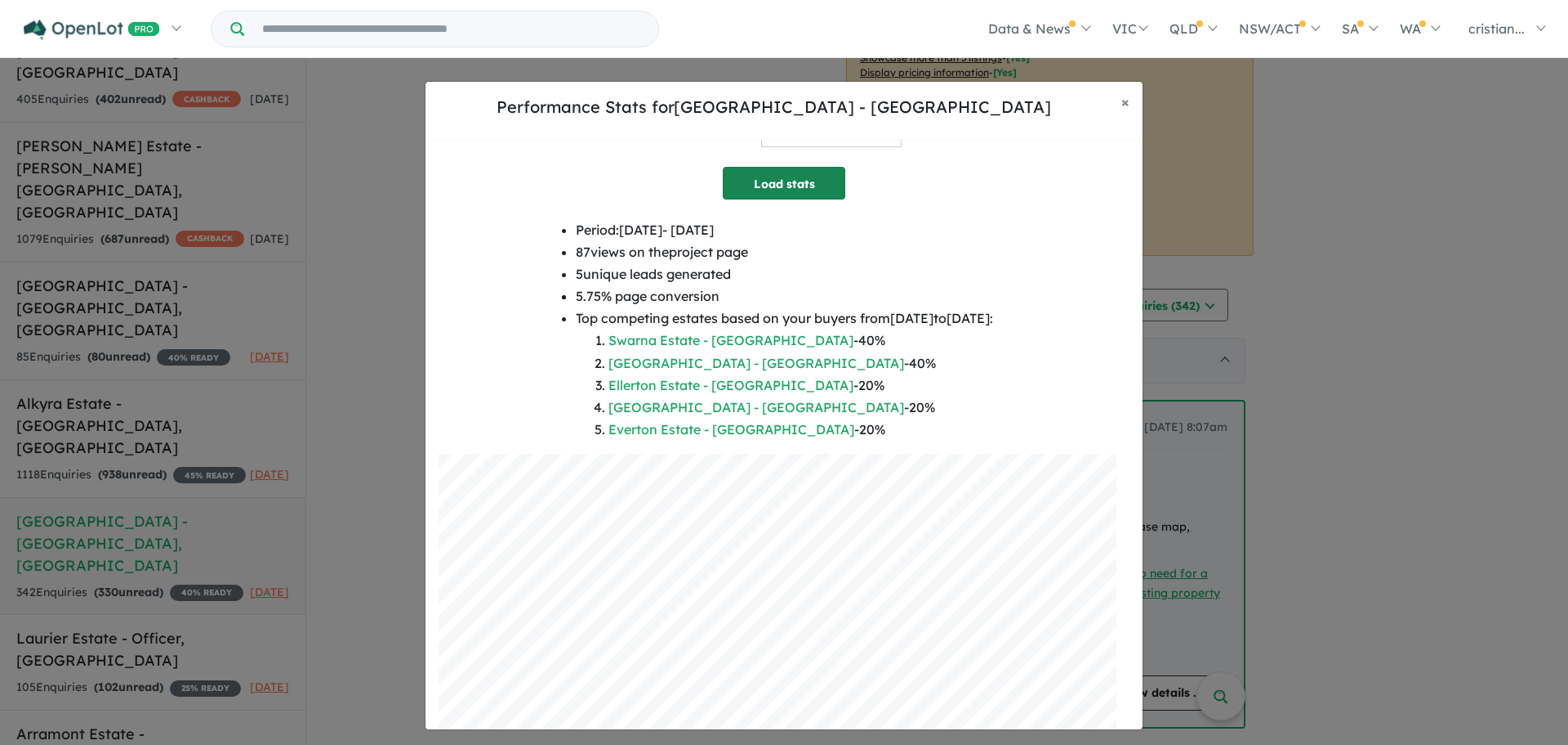
scroll to position [0, 0]
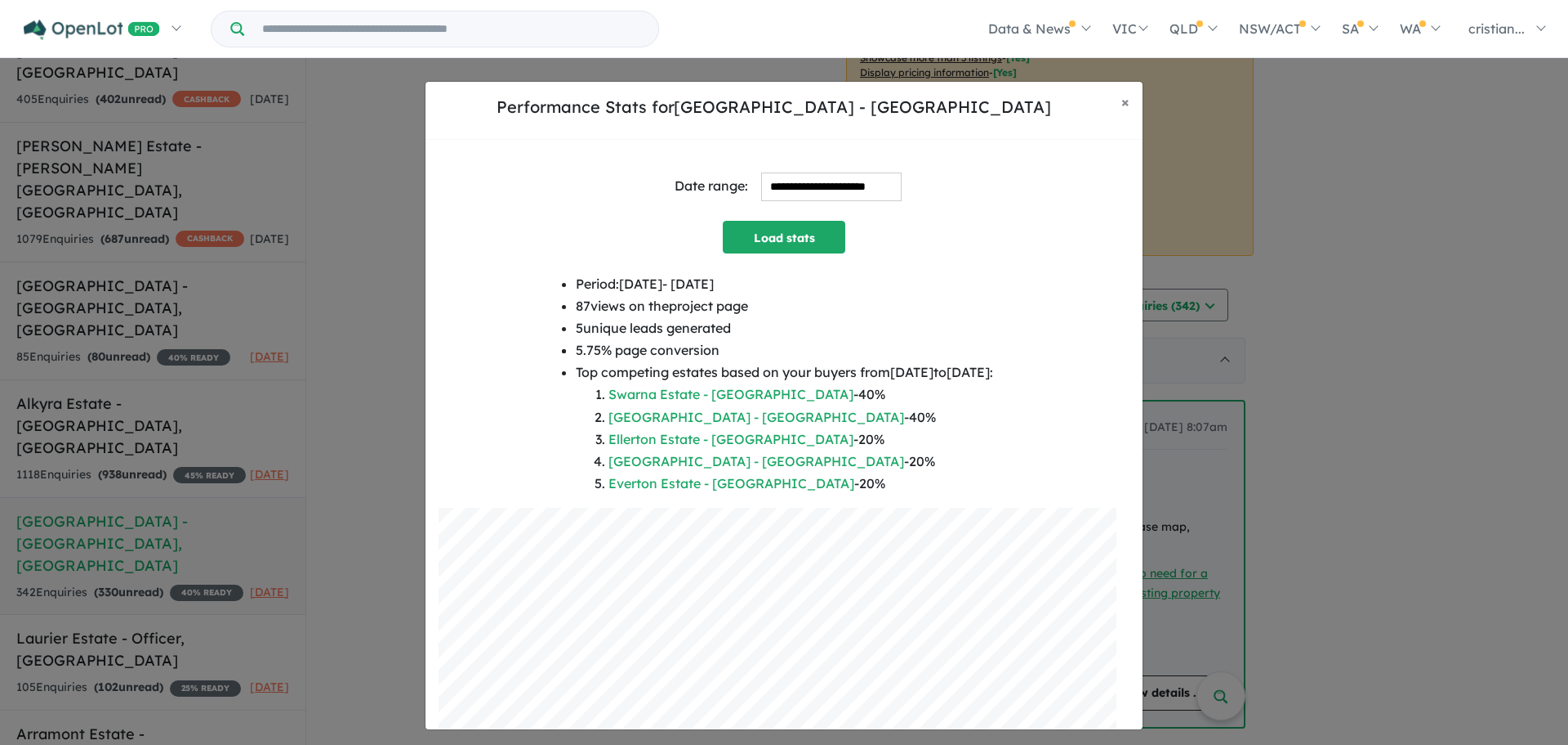
click at [787, 183] on input "**********" at bounding box center [831, 187] width 141 height 29
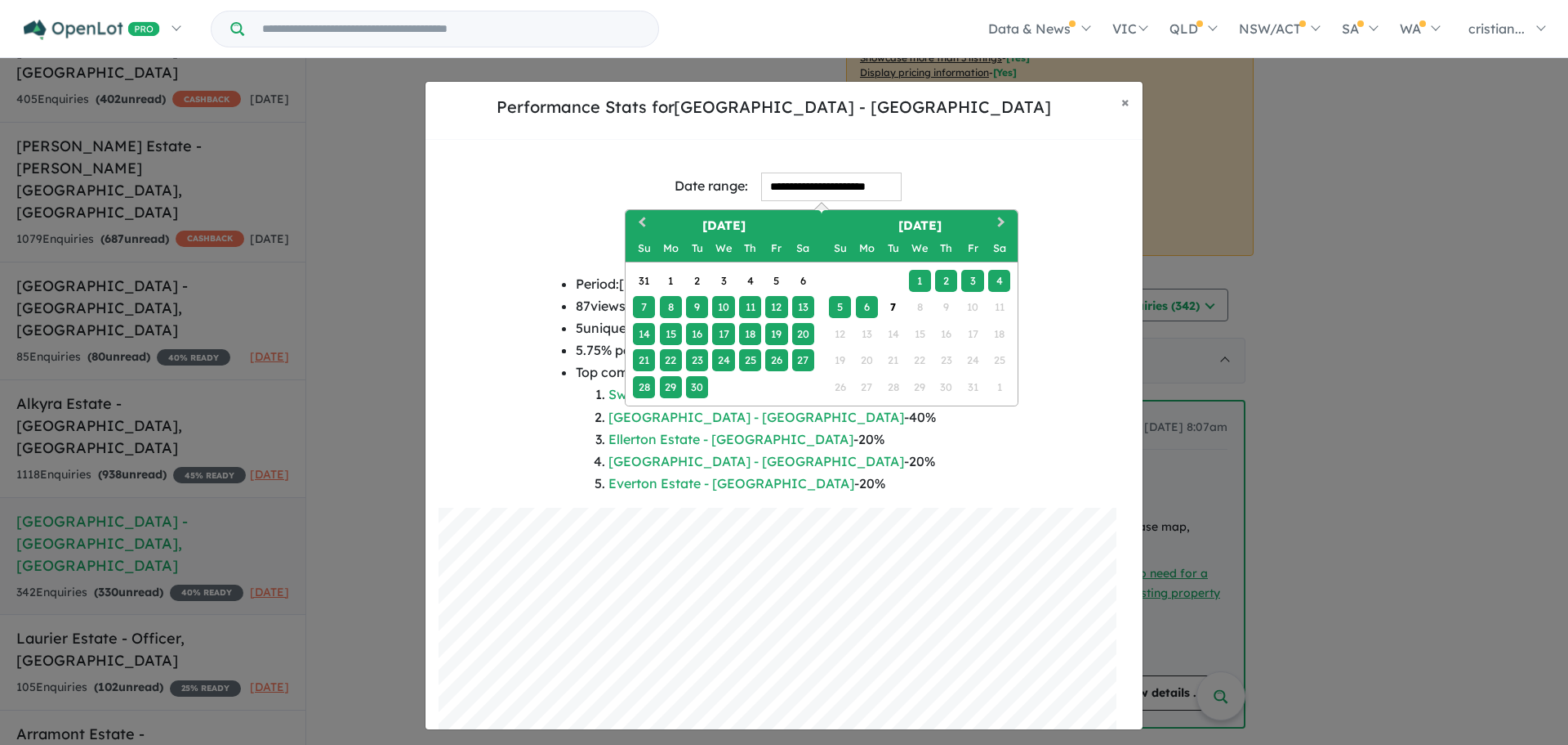
click at [919, 284] on div "1" at bounding box center [920, 280] width 22 height 22
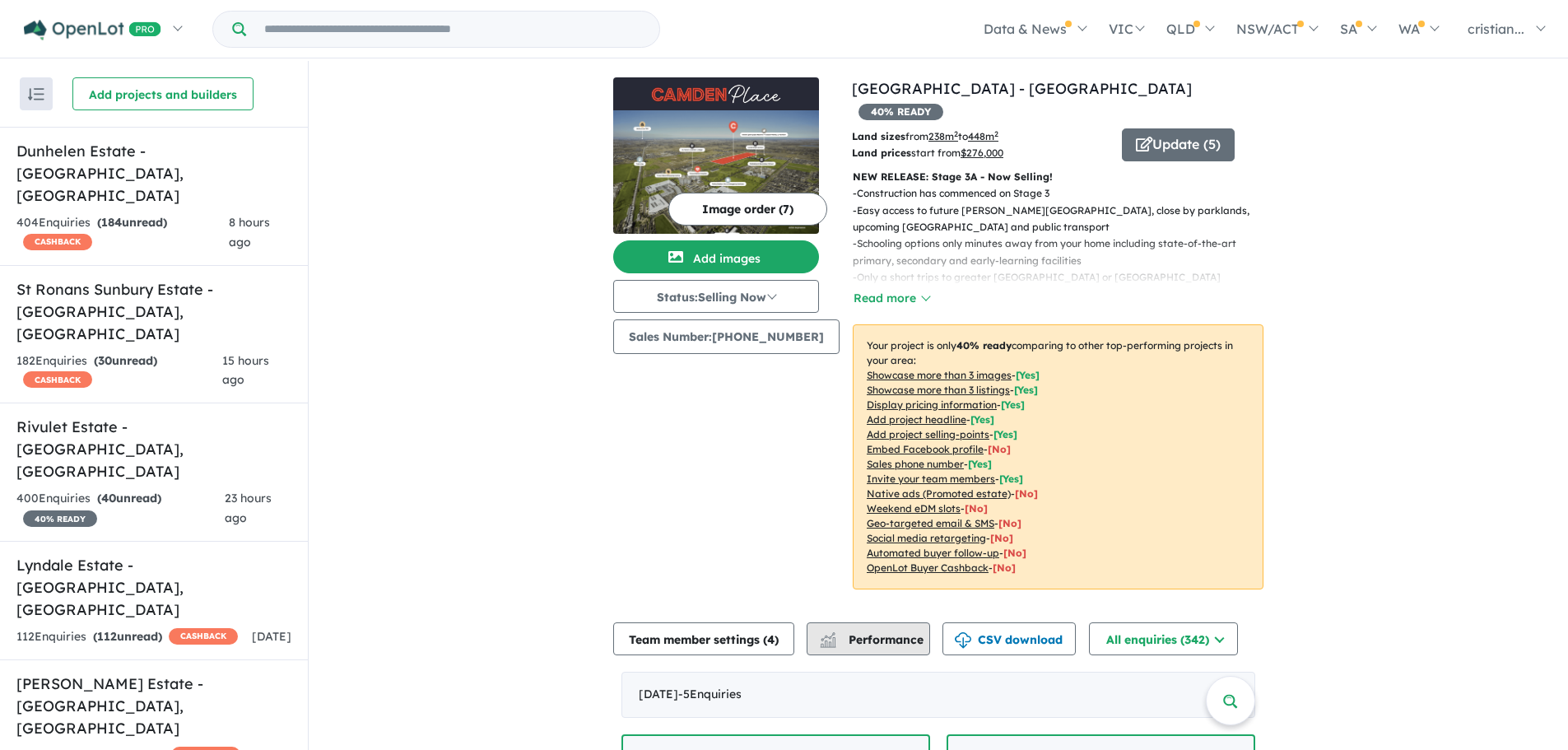
click at [901, 632] on span "Performance" at bounding box center [873, 639] width 101 height 14
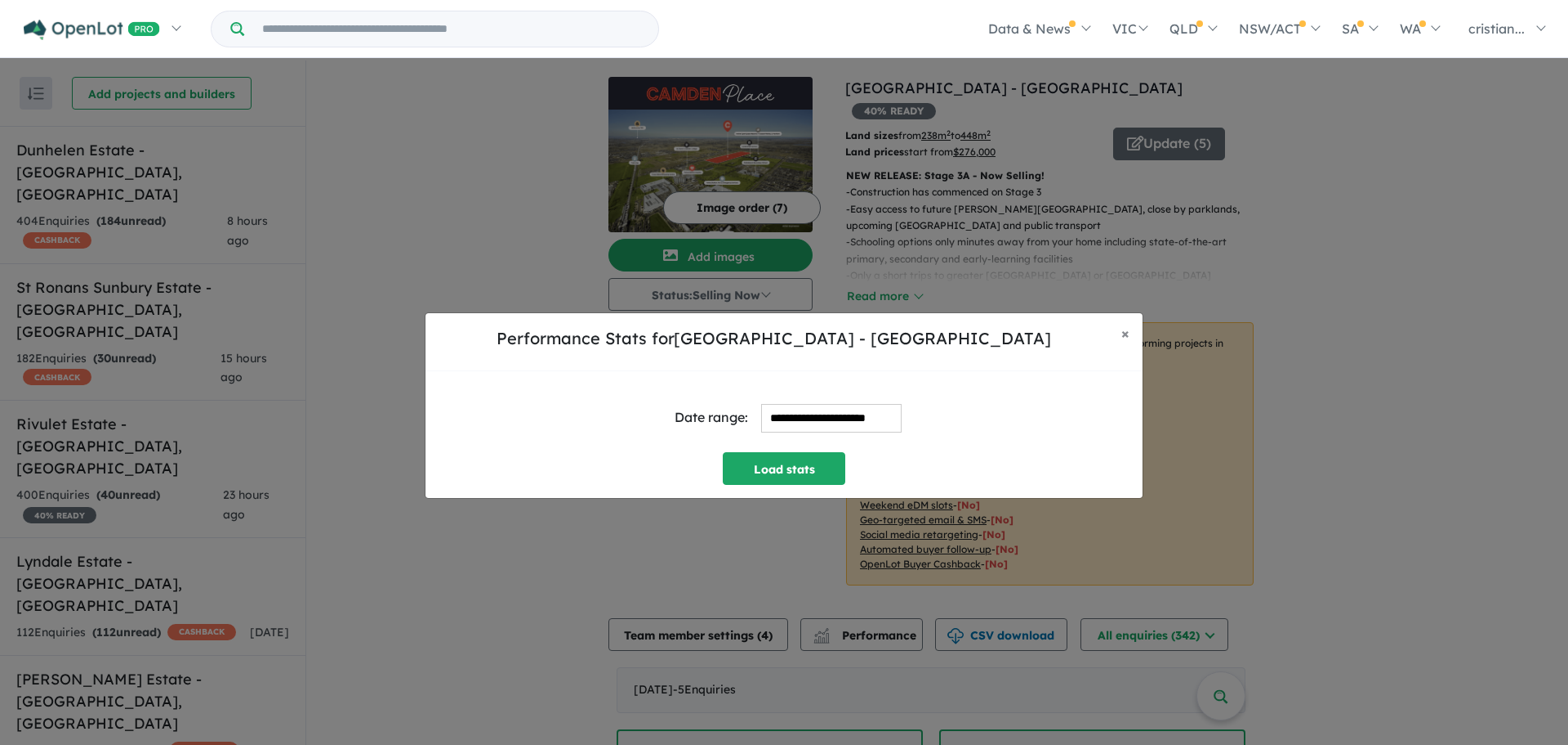
click at [814, 417] on input "**********" at bounding box center [831, 418] width 141 height 29
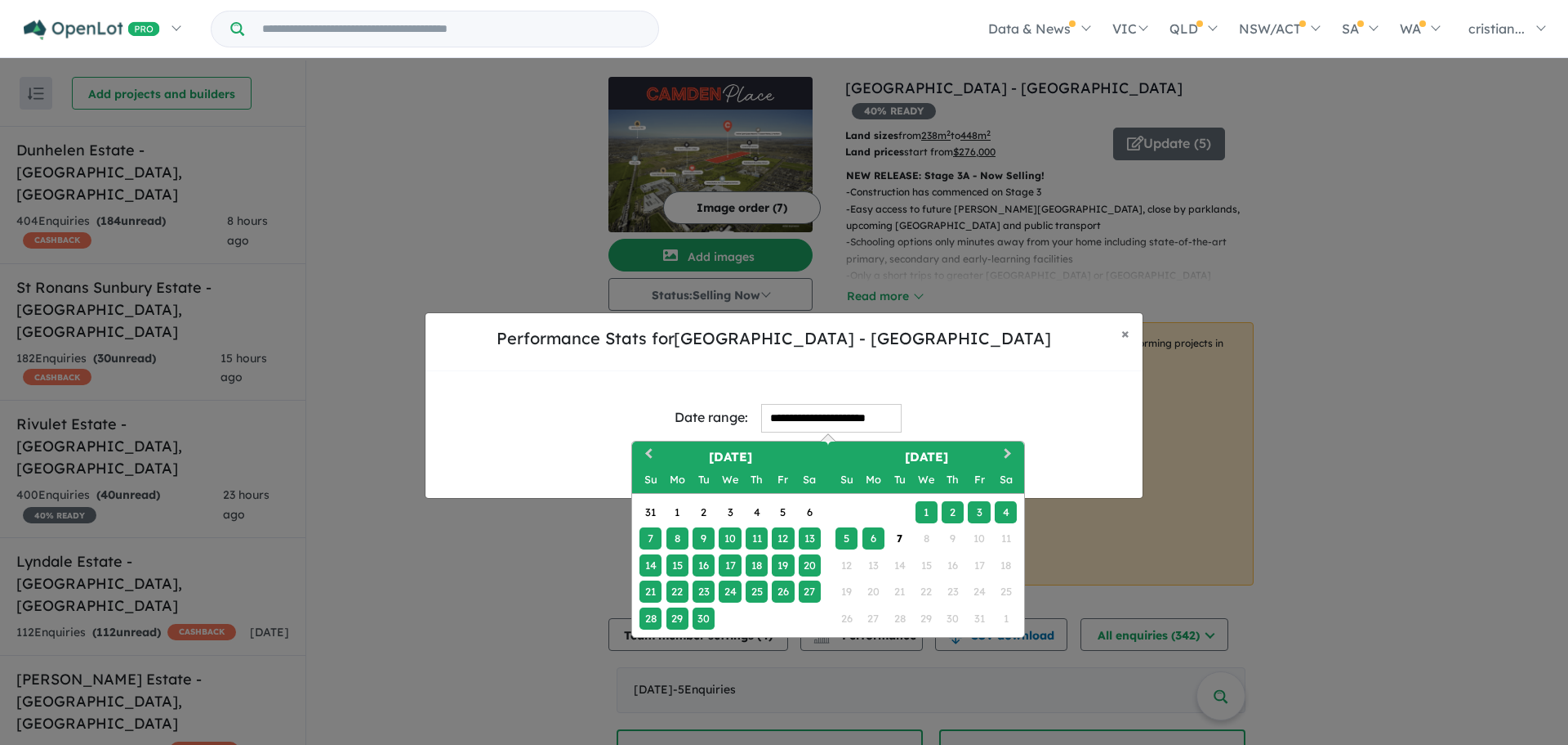
click at [924, 517] on div "1" at bounding box center [926, 512] width 22 height 22
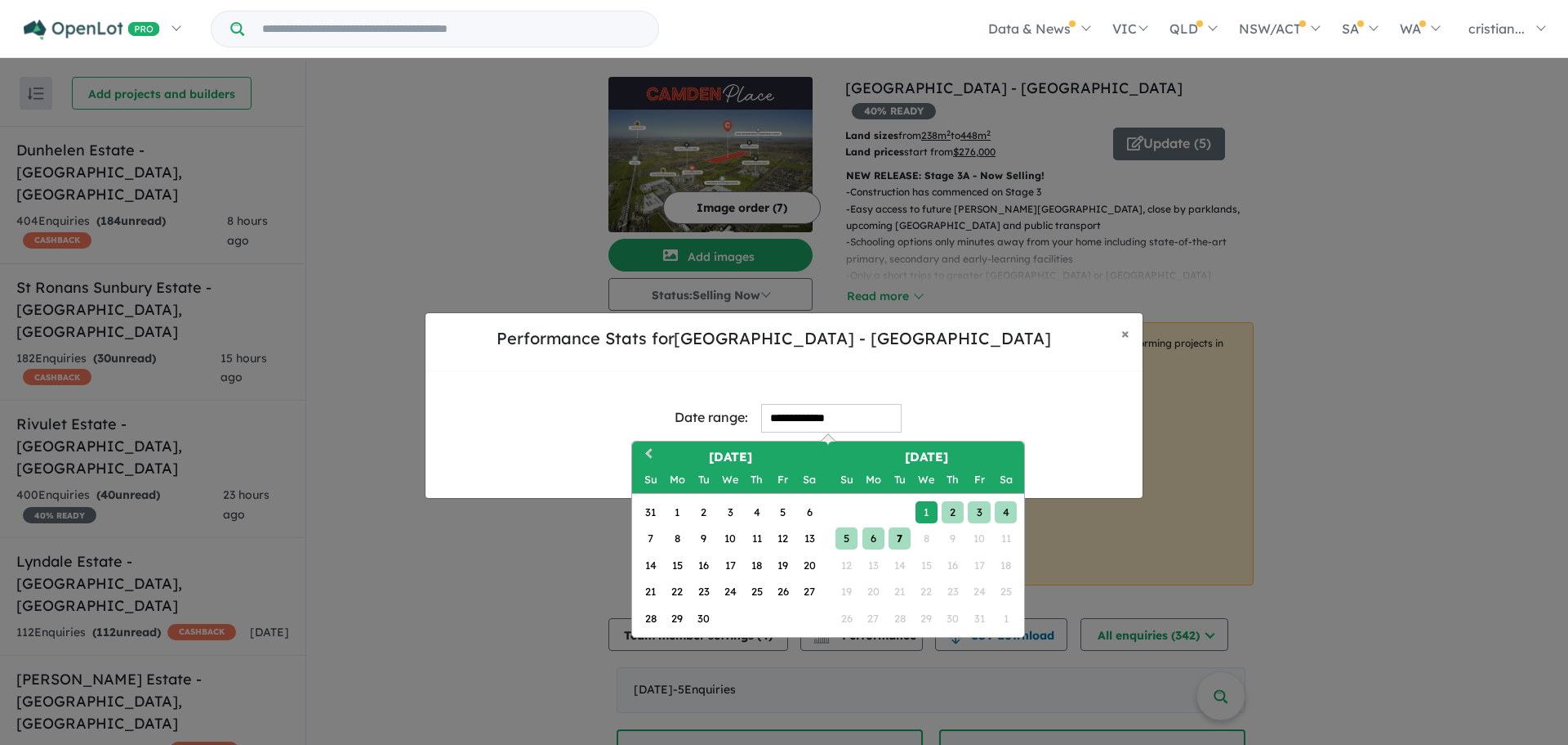
click at [903, 537] on div "7" at bounding box center [899, 538] width 22 height 22
type input "**********"
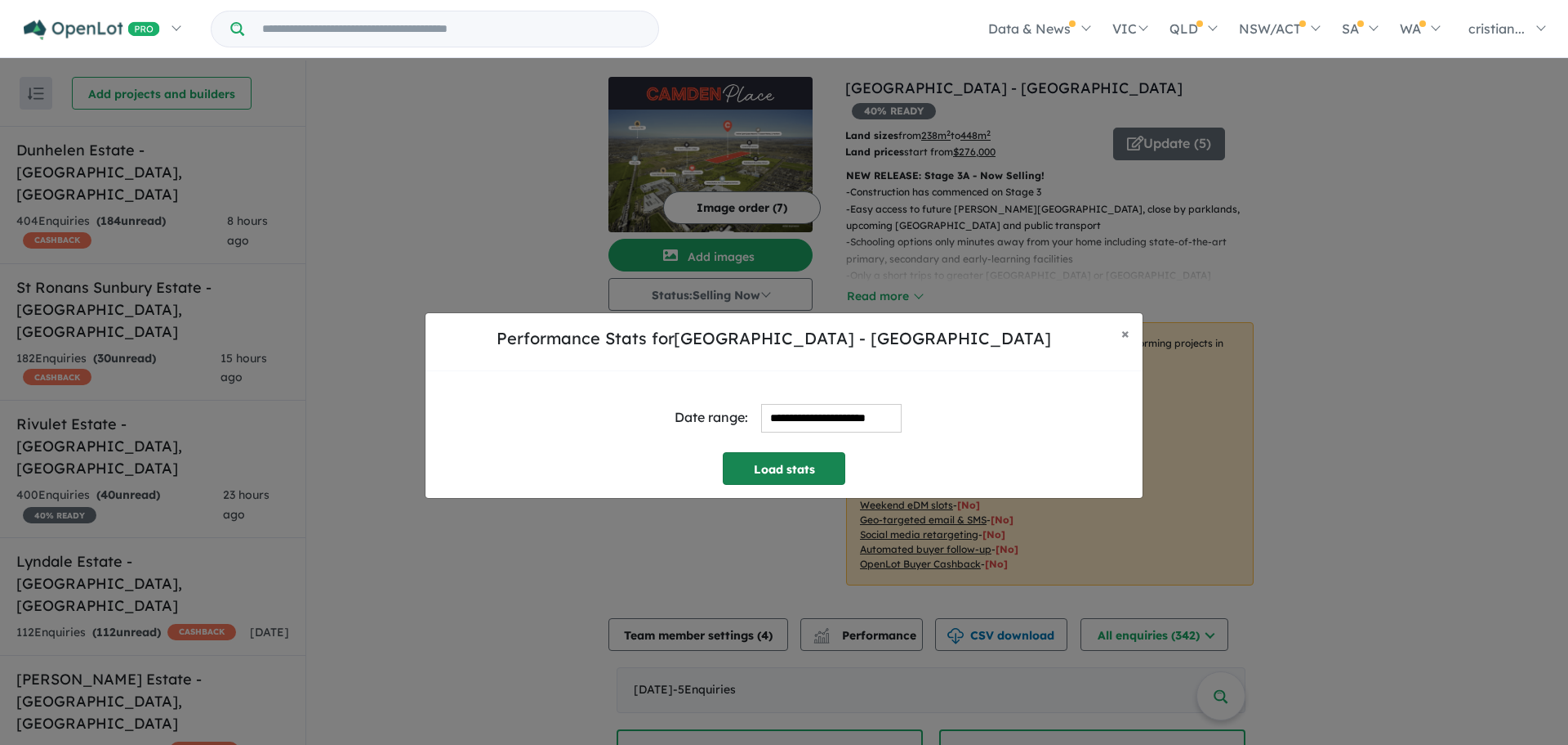
click at [791, 475] on button "Load stats" at bounding box center [784, 468] width 123 height 33
